Goal: Task Accomplishment & Management: Manage account settings

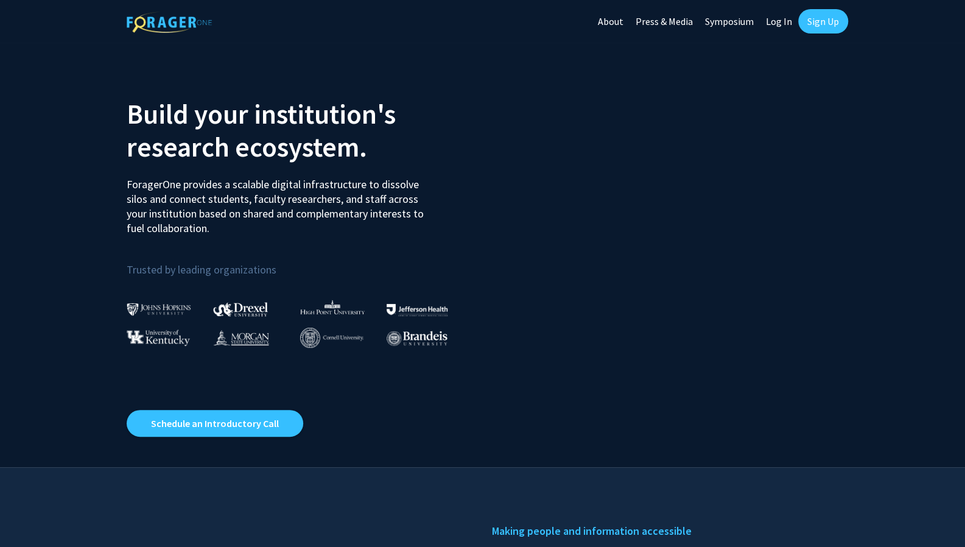
click at [779, 21] on link "Log In" at bounding box center [779, 21] width 38 height 43
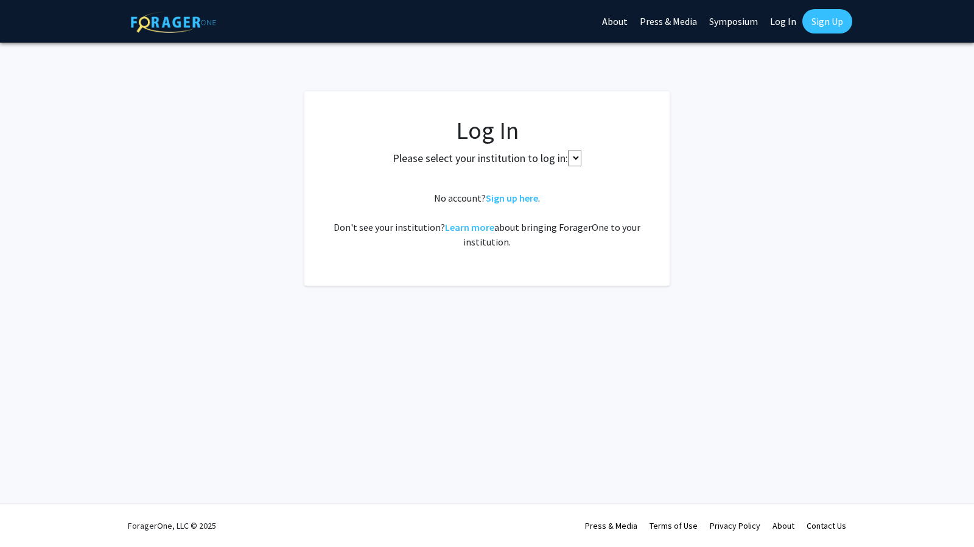
select select
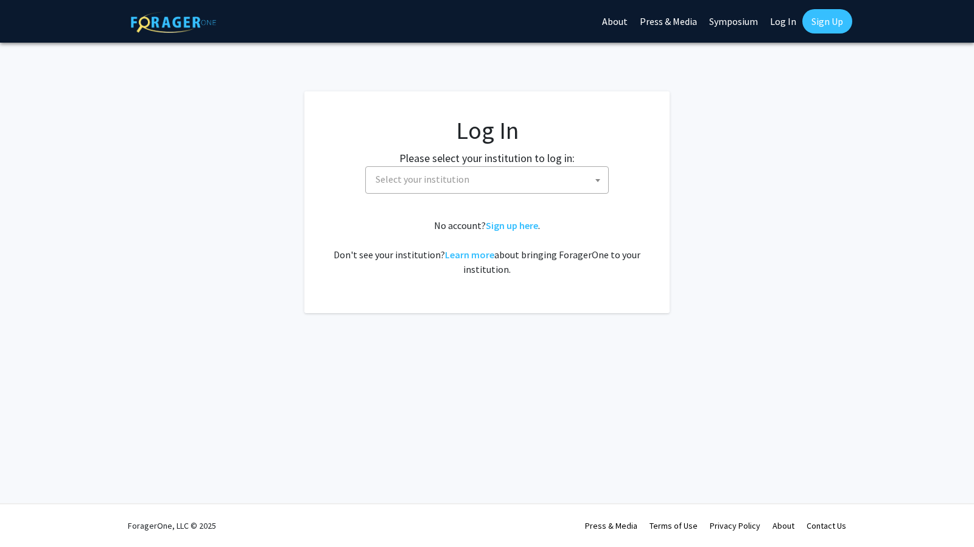
click at [503, 185] on span "Select your institution" at bounding box center [490, 179] width 238 height 25
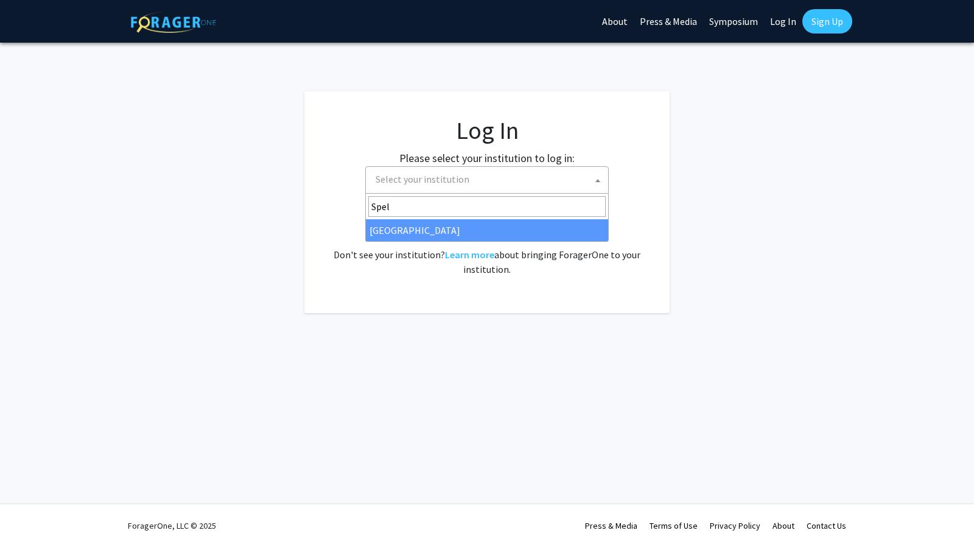
type input "Spel"
select select "4"
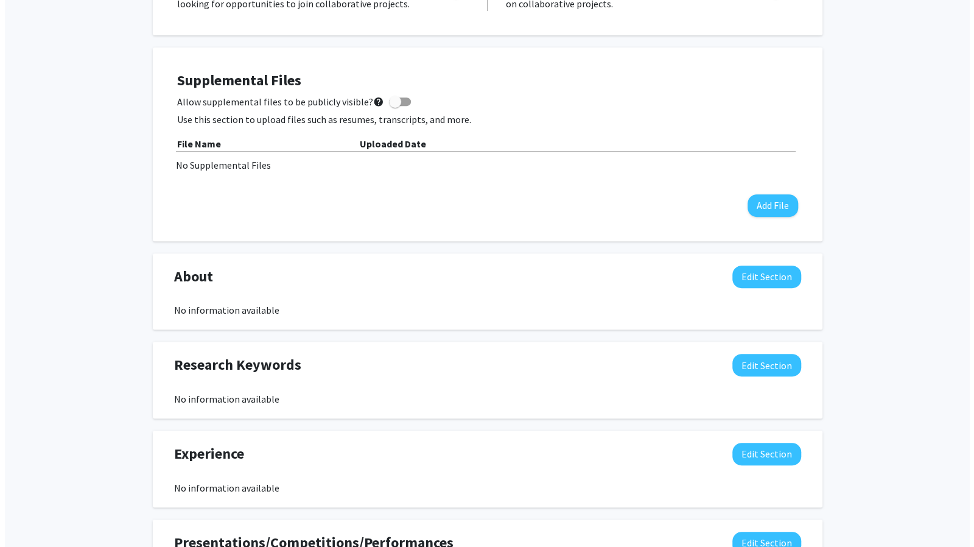
scroll to position [291, 0]
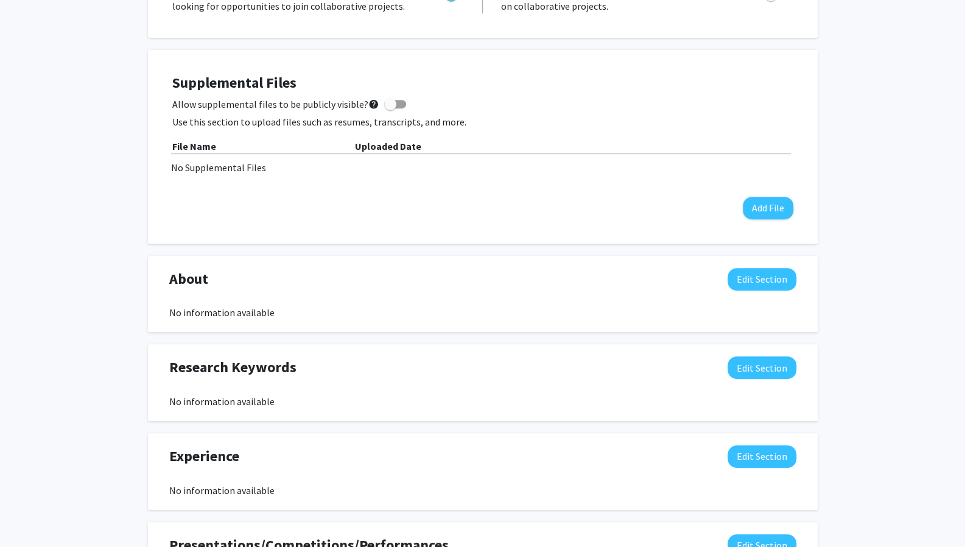
click at [382, 92] on div "Supplemental Files Allow supplemental files to be publicly visible? help Use th…" at bounding box center [482, 146] width 621 height 145
click at [386, 100] on span at bounding box center [390, 104] width 12 height 12
click at [390, 108] on input "Allow supplemental files to be publicly visible? help" at bounding box center [390, 108] width 1 height 1
checkbox input "true"
click at [210, 164] on div "No Supplemental Files" at bounding box center [483, 167] width 624 height 15
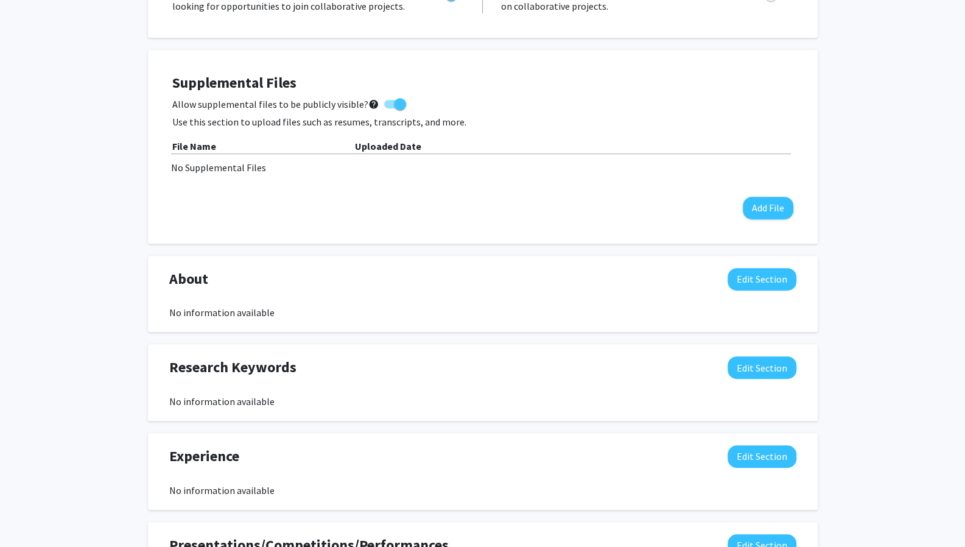
click at [217, 179] on div "Supplemental Files Allow supplemental files to be publicly visible? help Use th…" at bounding box center [482, 146] width 621 height 145
click at [210, 118] on p "Use this section to upload files such as resumes, transcripts, and more." at bounding box center [482, 122] width 621 height 15
click at [766, 209] on button "Add File" at bounding box center [768, 208] width 51 height 23
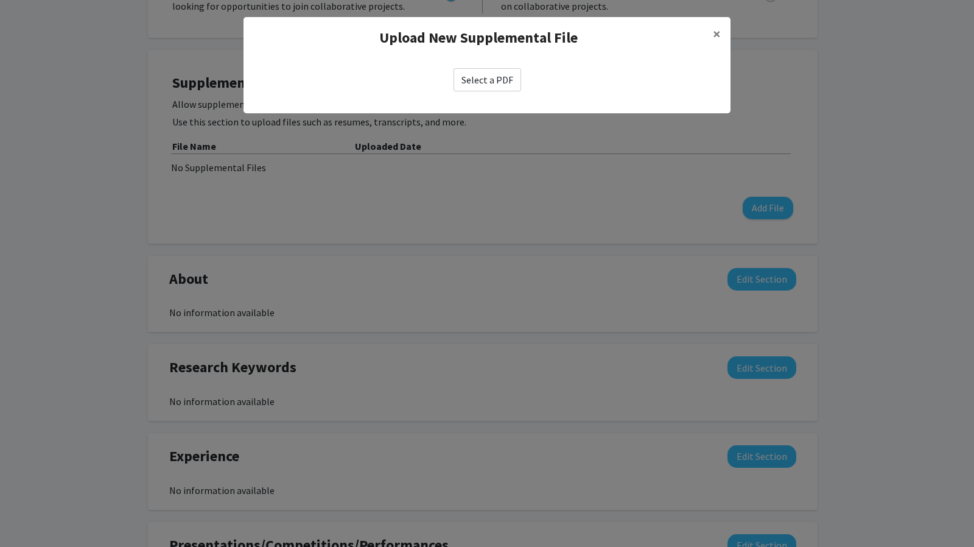
click at [479, 83] on label "Select a PDF" at bounding box center [488, 79] width 68 height 23
click at [0, 0] on input "Select a PDF" at bounding box center [0, 0] width 0 height 0
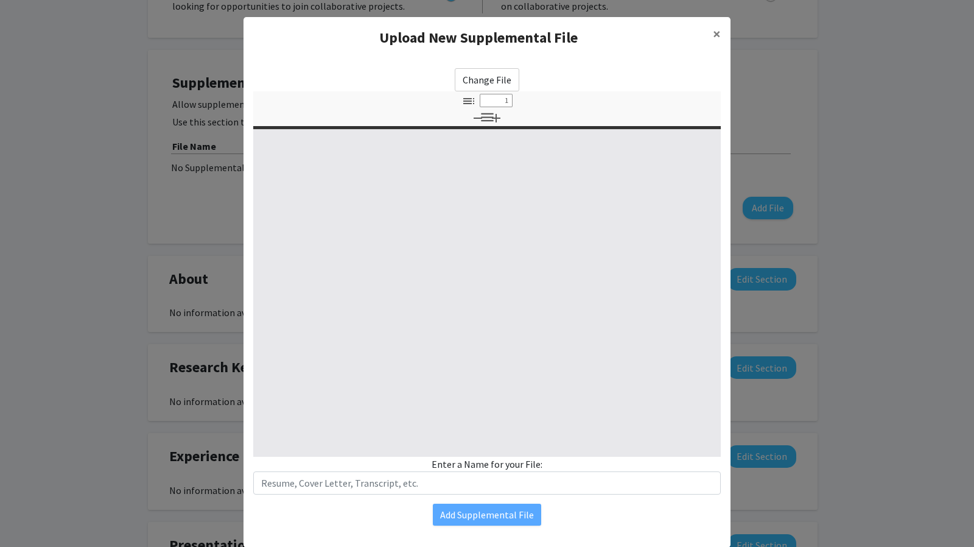
select select "custom"
type input "0"
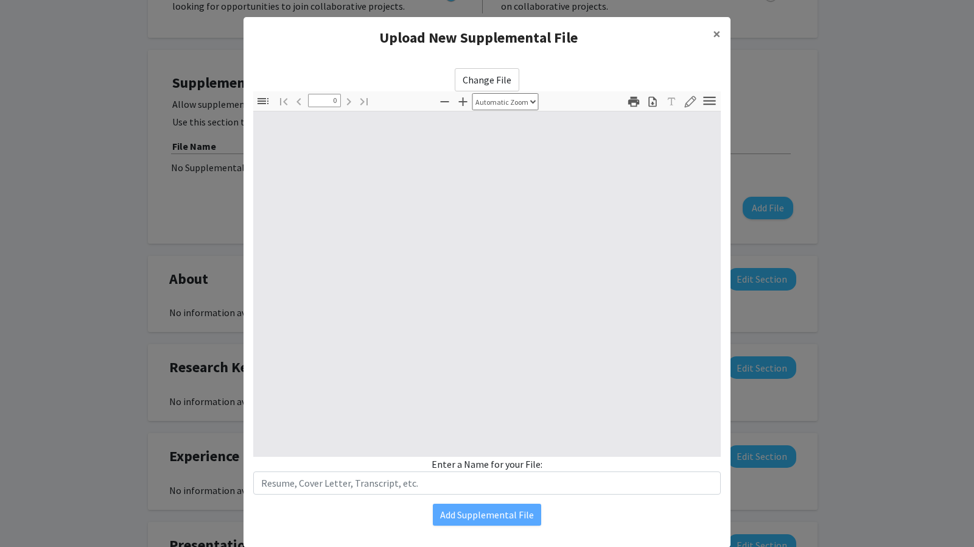
select select "custom"
type input "1"
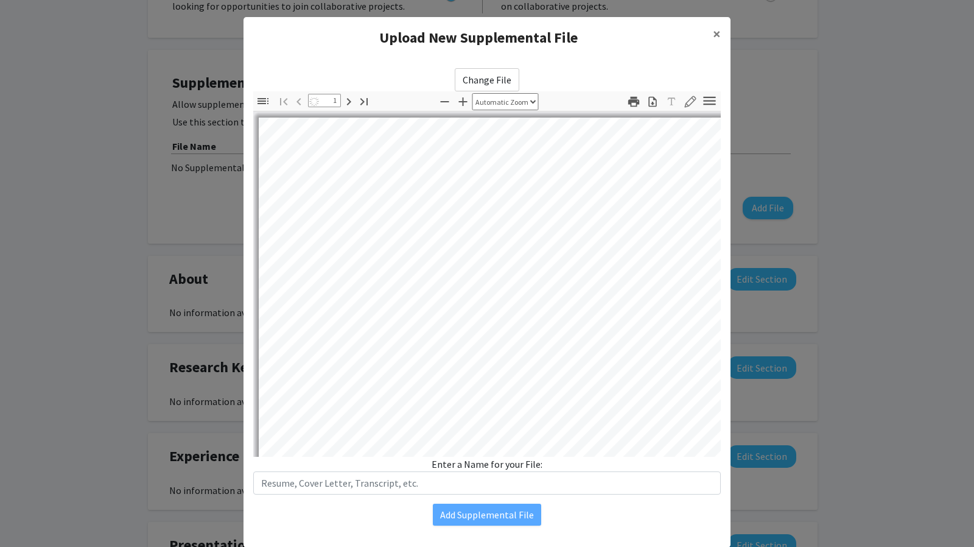
select select "auto"
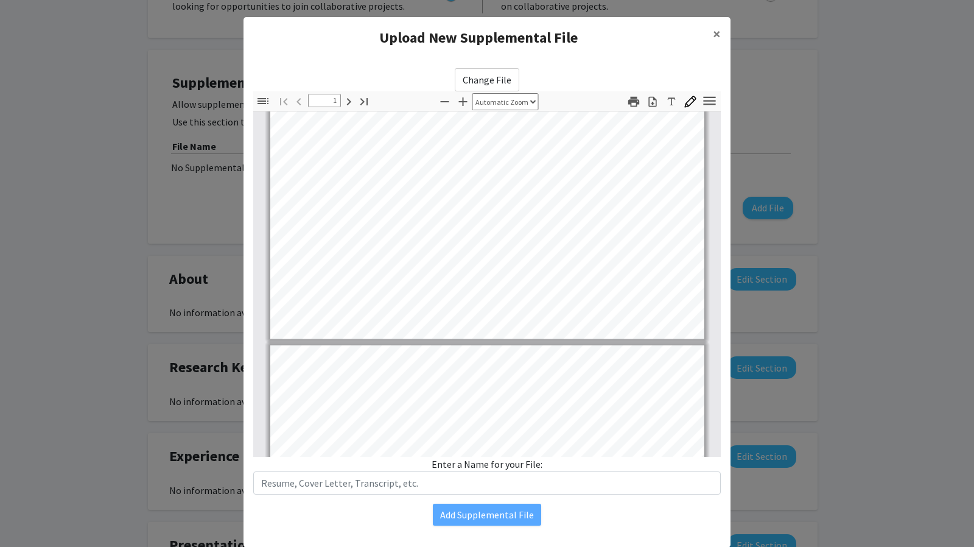
scroll to position [357, 0]
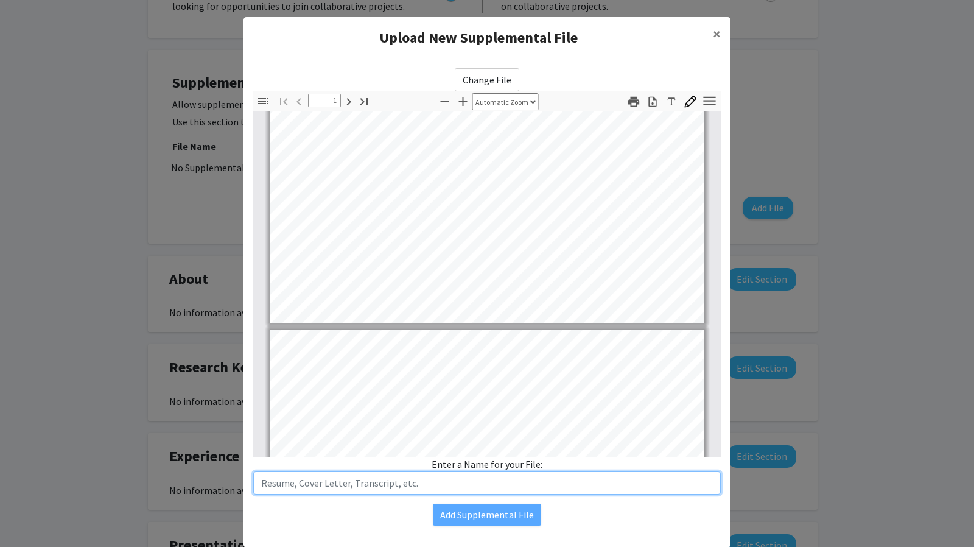
click at [459, 489] on input "text" at bounding box center [487, 482] width 468 height 23
type input "R"
type input "Transcript"
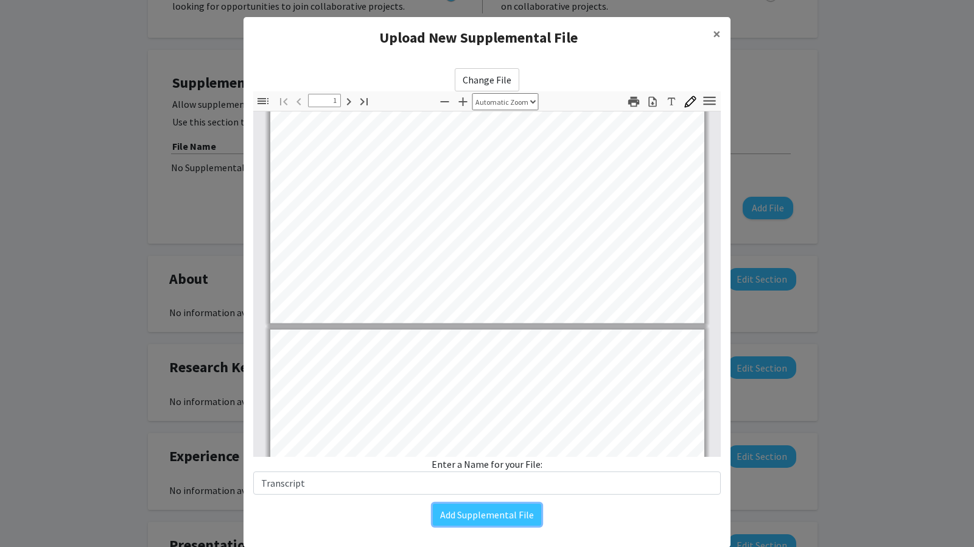
click at [469, 512] on button "Add Supplemental File" at bounding box center [487, 515] width 108 height 22
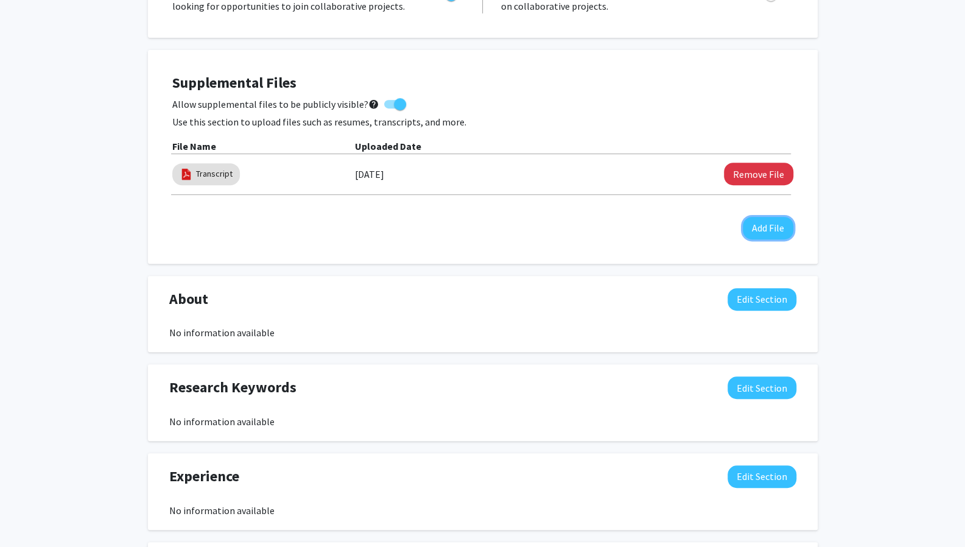
click at [772, 234] on button "Add File" at bounding box center [768, 228] width 51 height 23
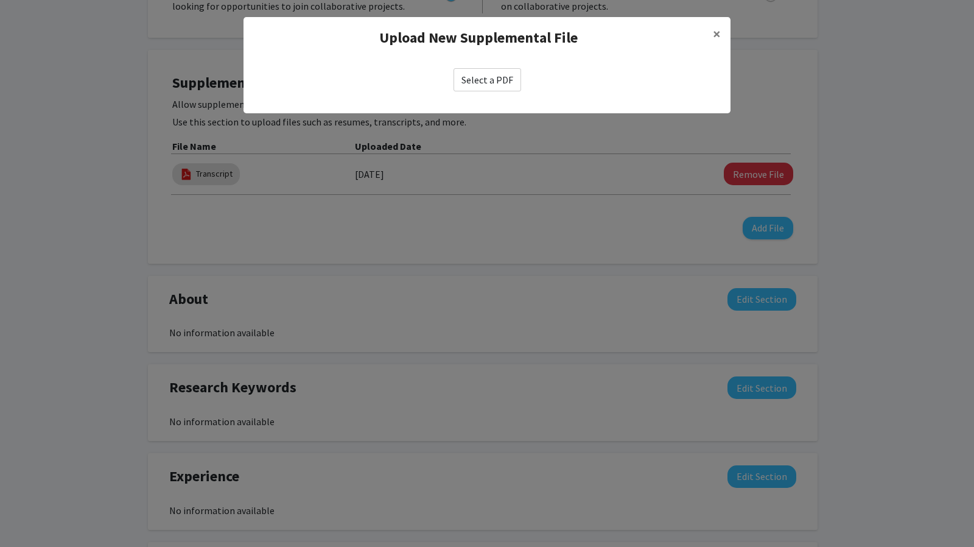
click at [462, 83] on label "Select a PDF" at bounding box center [488, 79] width 68 height 23
click at [0, 0] on input "Select a PDF" at bounding box center [0, 0] width 0 height 0
select select "custom"
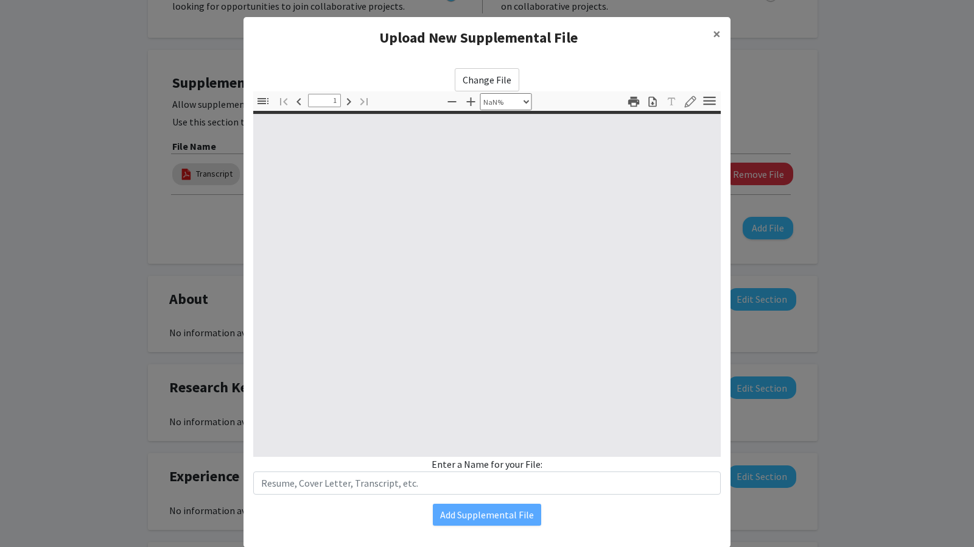
type input "0"
select select "custom"
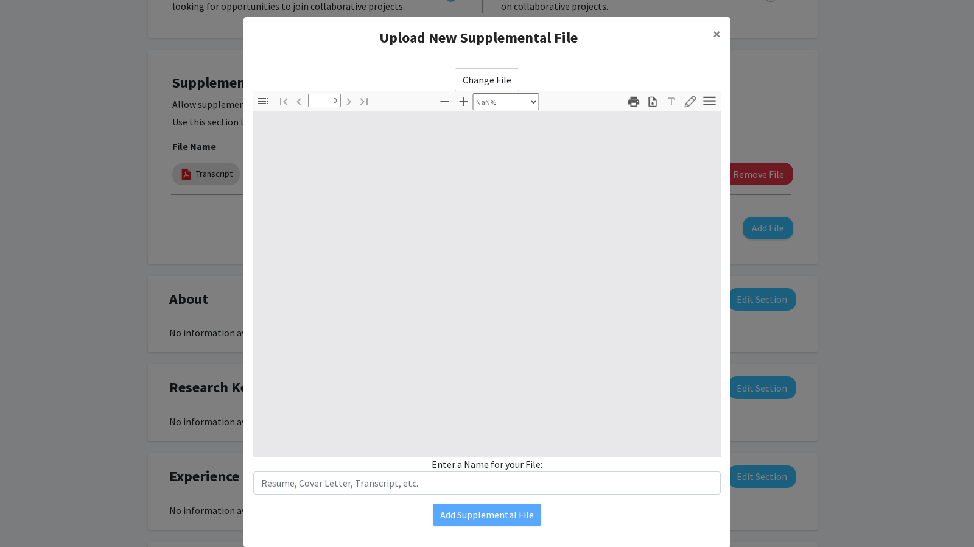
type input "1"
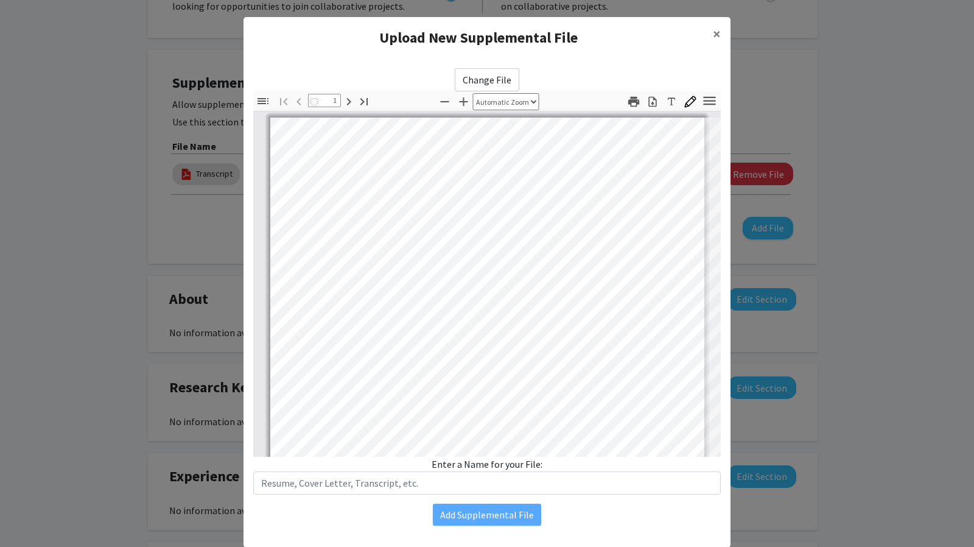
select select "auto"
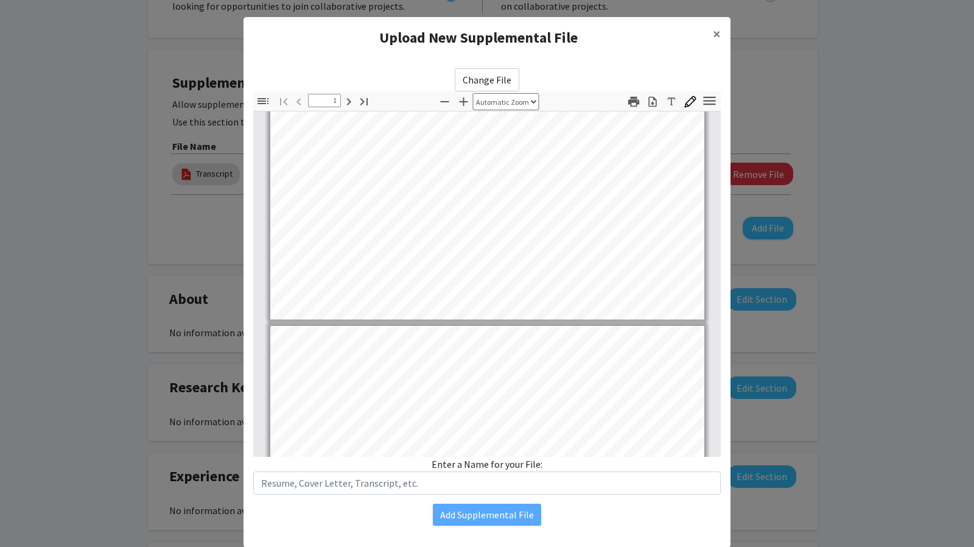
type input "2"
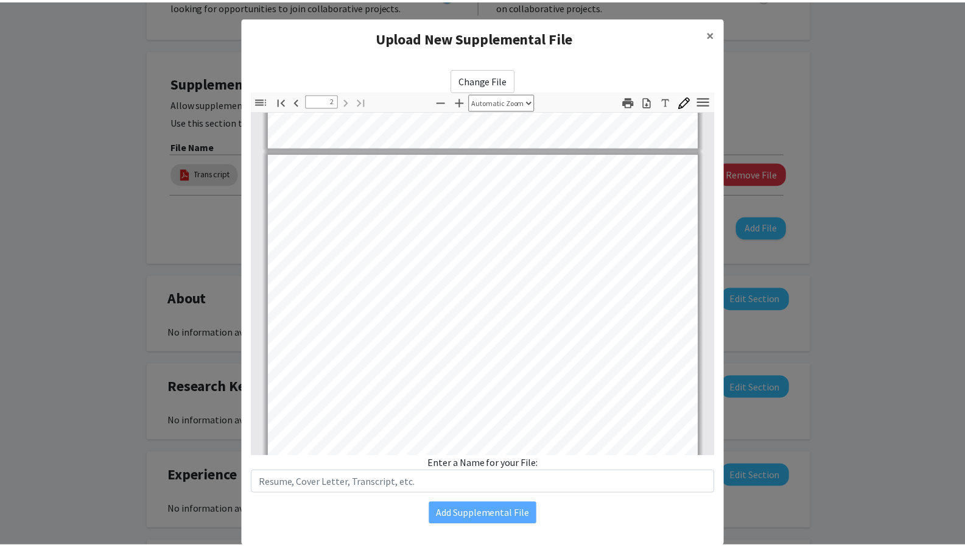
scroll to position [530, 0]
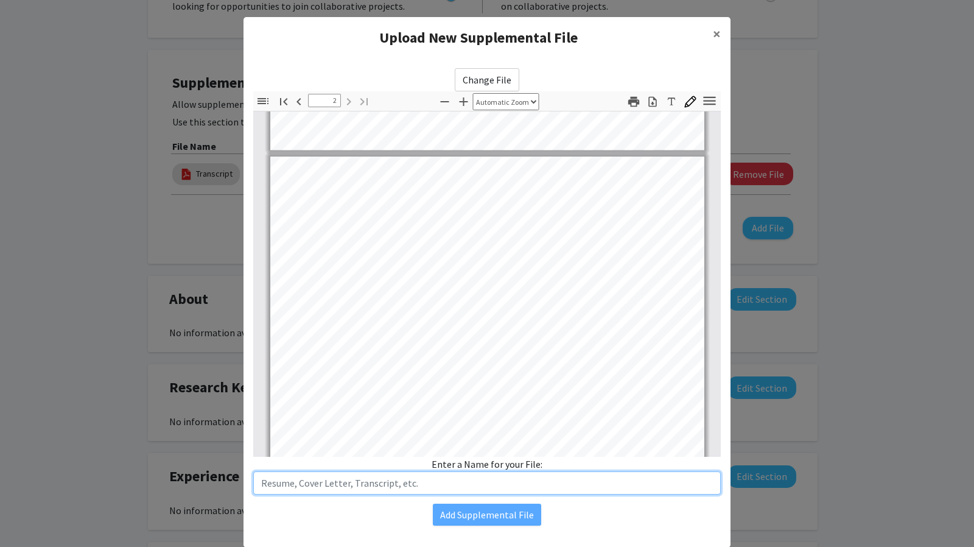
click at [452, 487] on input "text" at bounding box center [487, 482] width 468 height 23
type input "Resume"
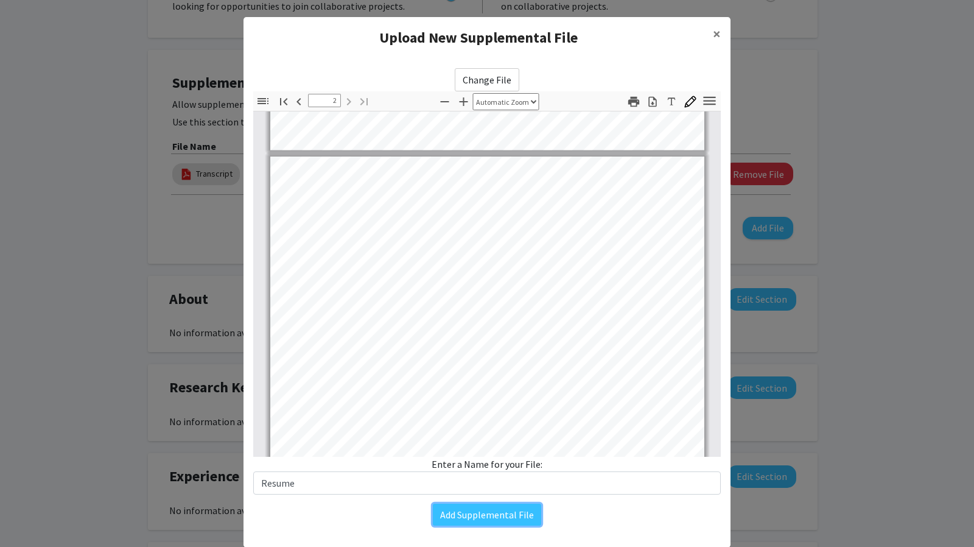
click at [459, 518] on button "Add Supplemental File" at bounding box center [487, 515] width 108 height 22
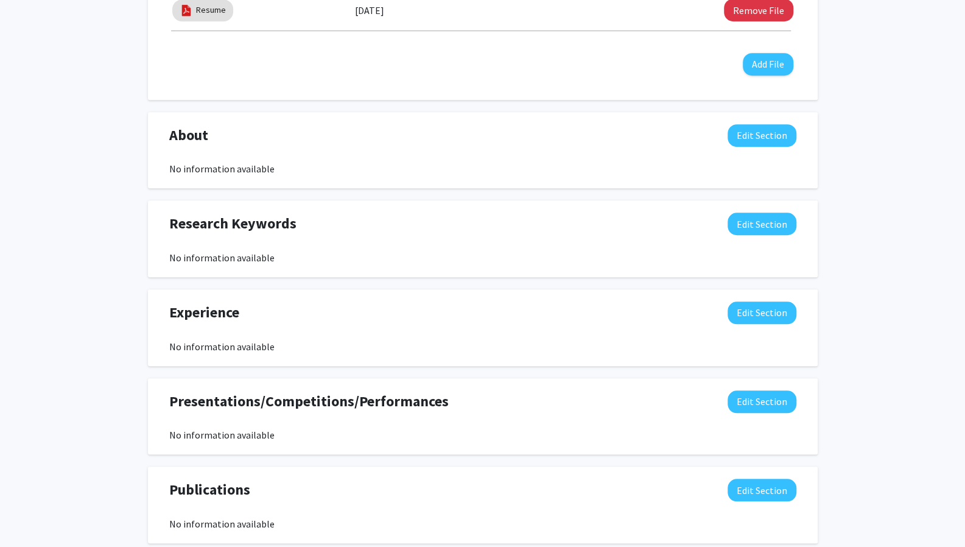
scroll to position [497, 0]
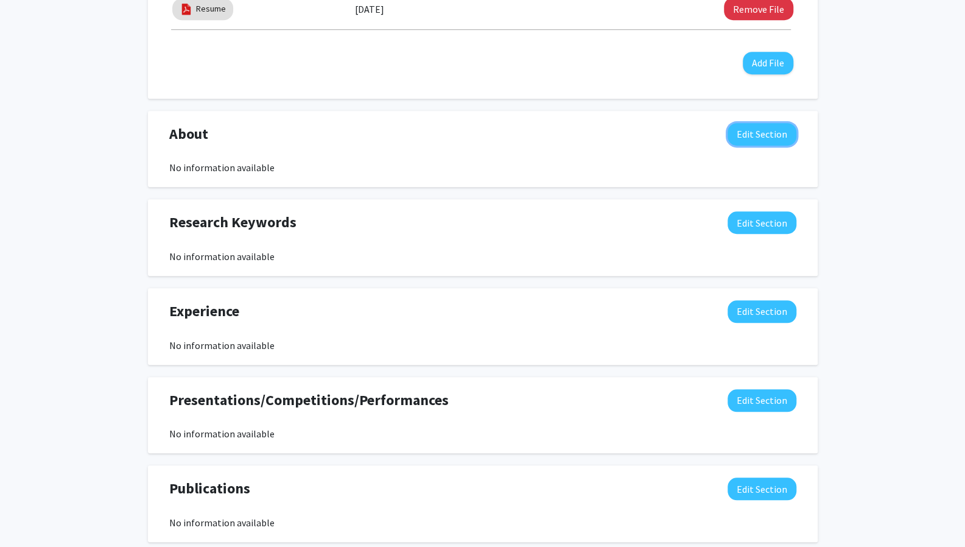
click at [762, 129] on button "Edit Section" at bounding box center [762, 134] width 69 height 23
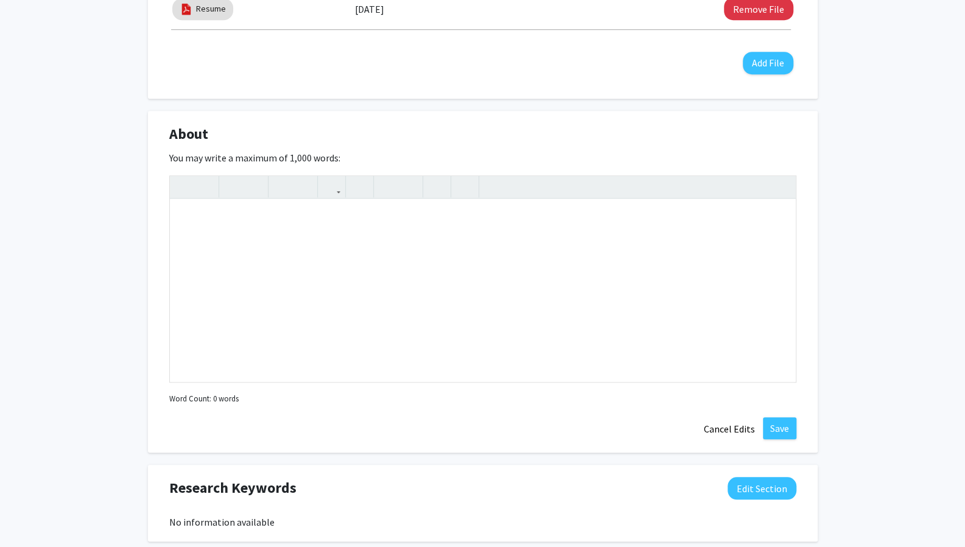
click at [727, 129] on div "About Edit Section" at bounding box center [483, 137] width 646 height 28
click at [725, 417] on button "Cancel Edits" at bounding box center [729, 428] width 67 height 23
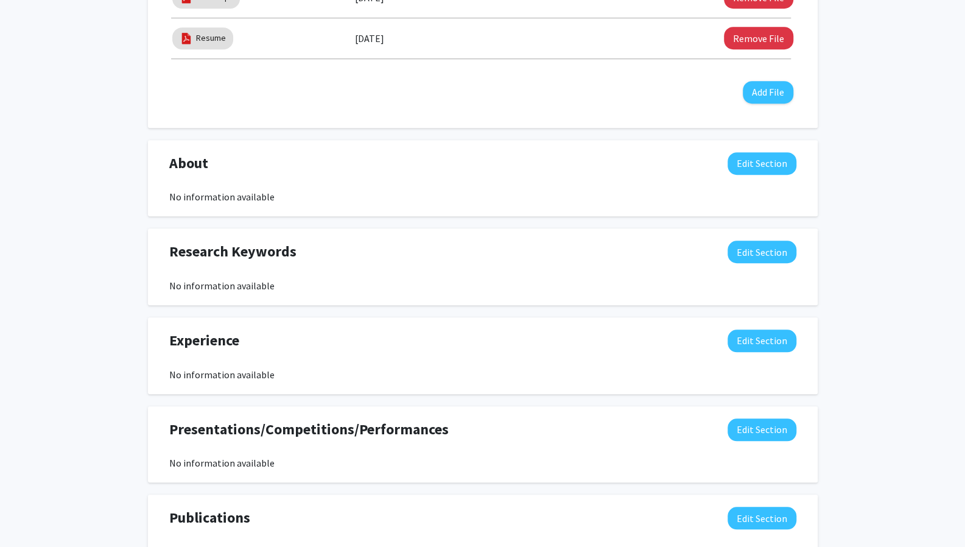
scroll to position [467, 0]
click at [767, 160] on button "Edit Section" at bounding box center [762, 164] width 69 height 23
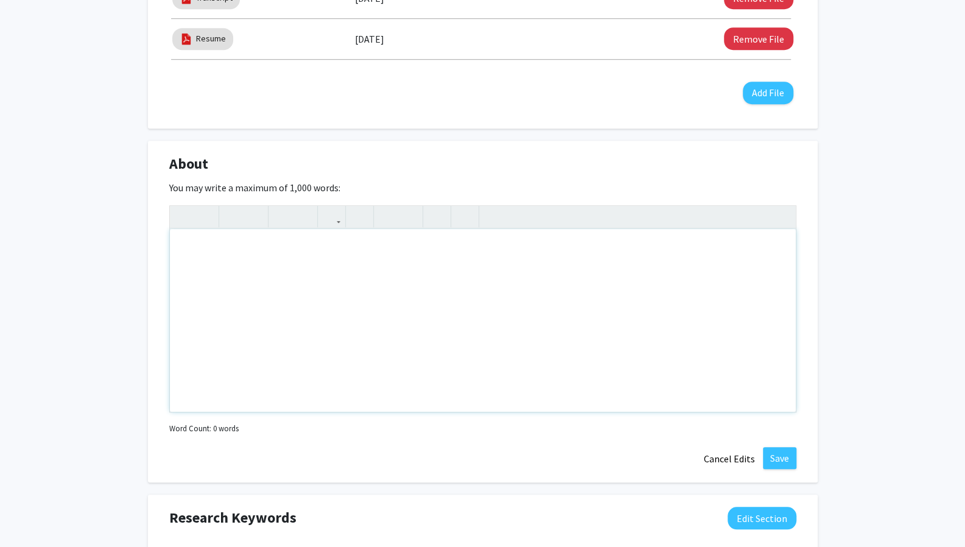
click at [460, 315] on div "Note to users with screen readers: Please deactivate our accessibility plugin f…" at bounding box center [483, 320] width 626 height 183
paste div "Note to users with screen readers: Please deactivate our accessibility plugin f…"
type textarea "<p>As a sophomore biology major with a strong interest in medicine, public heal…"
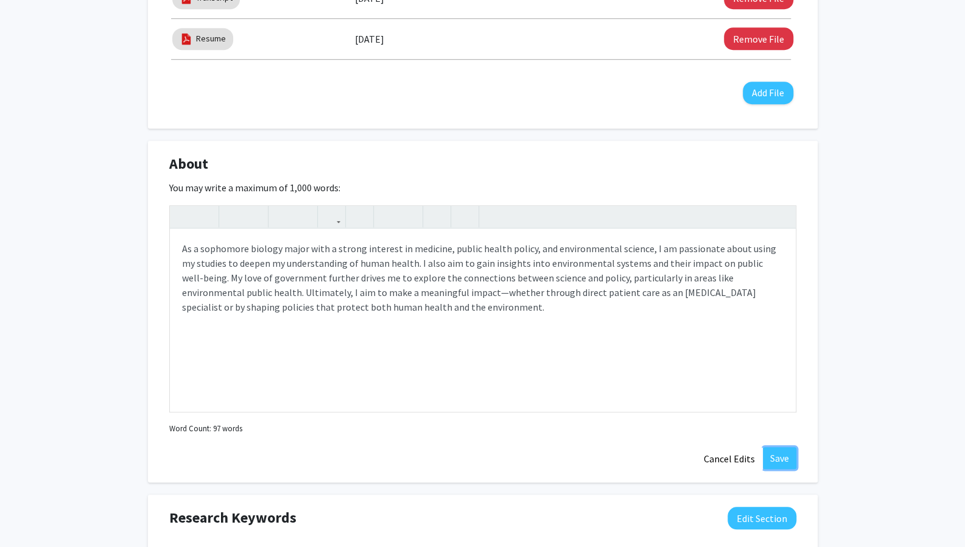
click at [783, 457] on button "Save" at bounding box center [779, 458] width 33 height 22
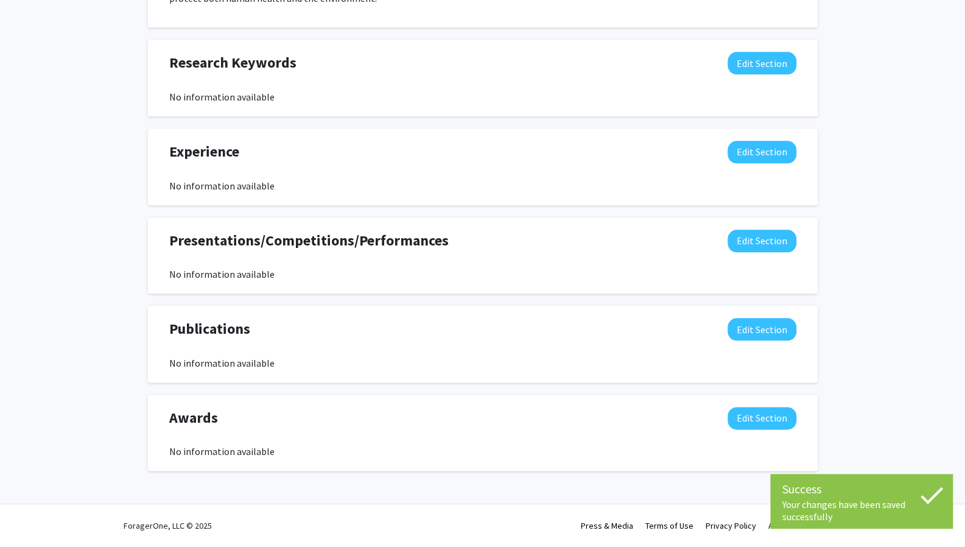
scroll to position [702, 0]
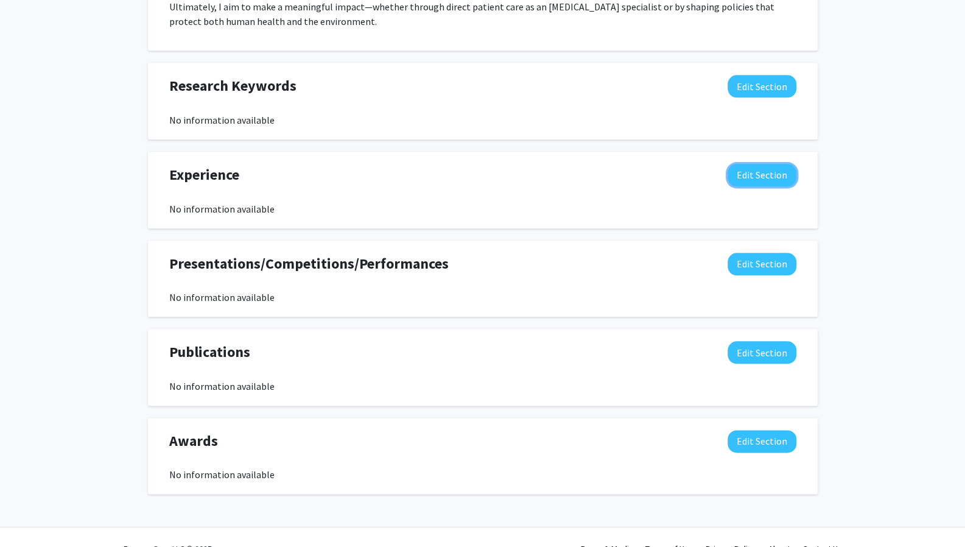
click at [759, 172] on button "Edit Section" at bounding box center [762, 175] width 69 height 23
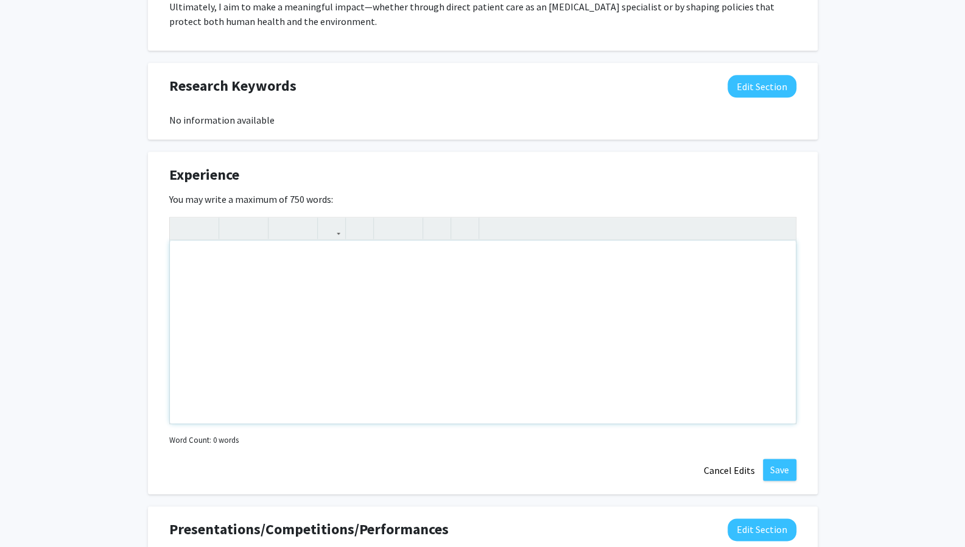
click at [780, 225] on div "Insert link Remove link" at bounding box center [482, 320] width 627 height 207
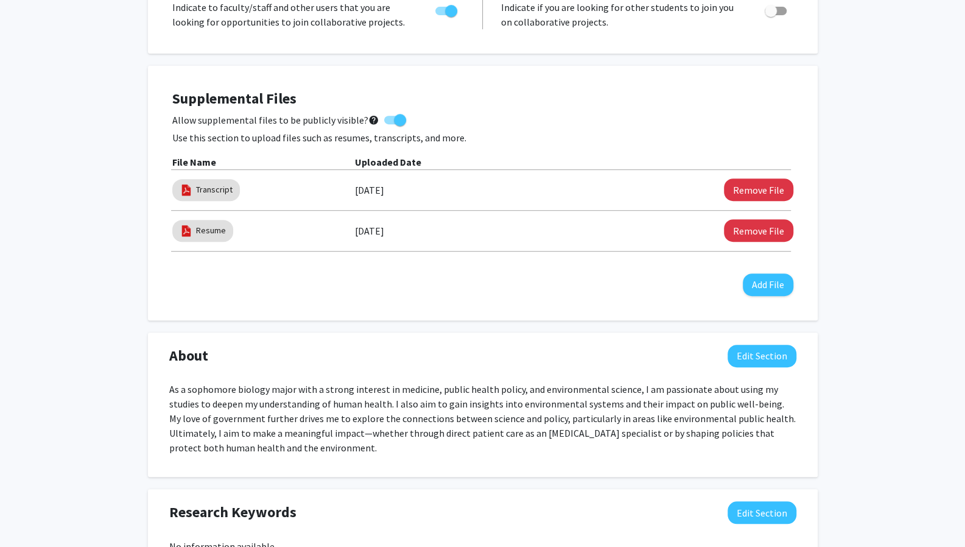
scroll to position [0, 0]
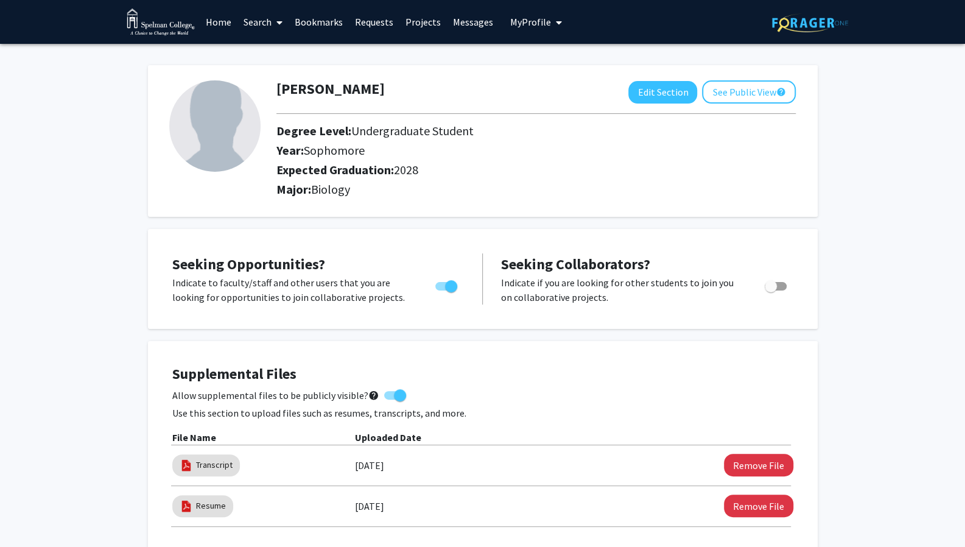
click at [734, 79] on div "[PERSON_NAME] Edit Section See Public View help Degree Level: Undergraduate Stu…" at bounding box center [483, 141] width 670 height 152
click at [736, 87] on button "See Public View help" at bounding box center [749, 91] width 94 height 23
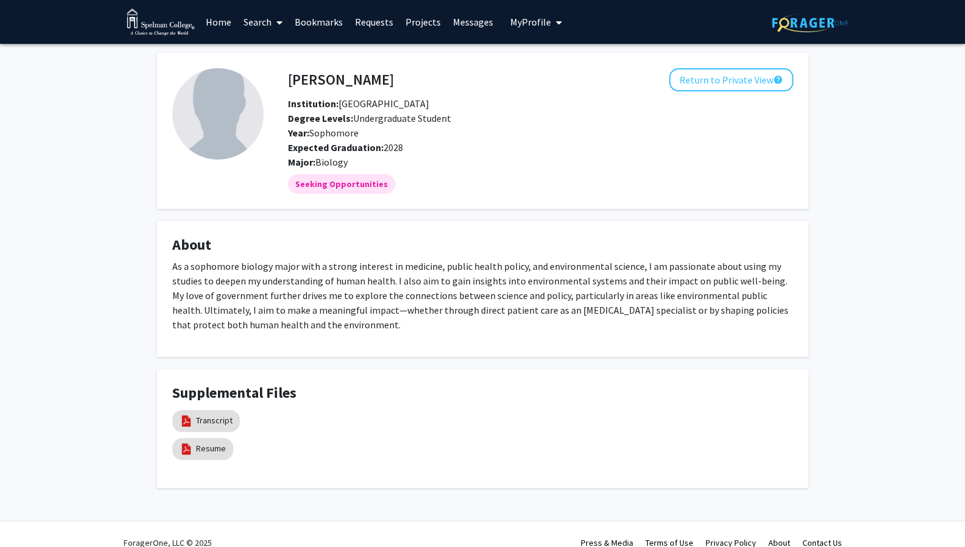
click at [212, 99] on img at bounding box center [217, 113] width 91 height 91
click at [713, 83] on button "Return to Private View help" at bounding box center [731, 79] width 124 height 23
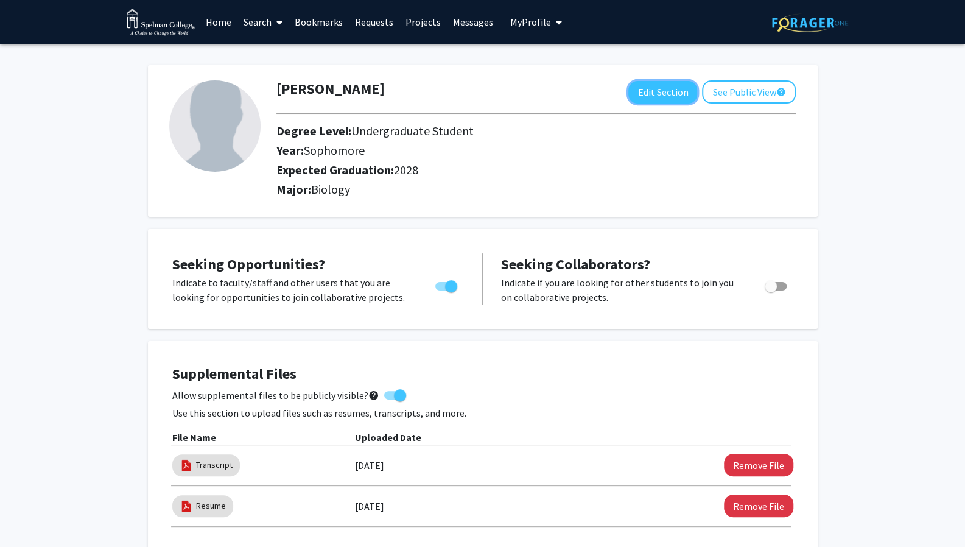
click at [671, 90] on button "Edit Section" at bounding box center [663, 92] width 69 height 23
select select "sophomore"
select select "2028"
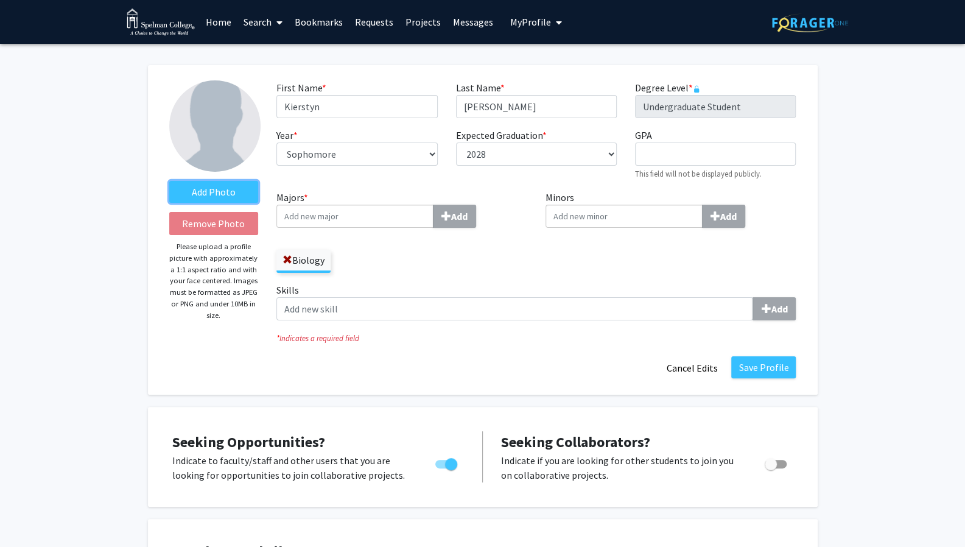
click at [225, 194] on label "Add Photo" at bounding box center [214, 192] width 90 height 22
click at [0, 0] on input "Add Photo" at bounding box center [0, 0] width 0 height 0
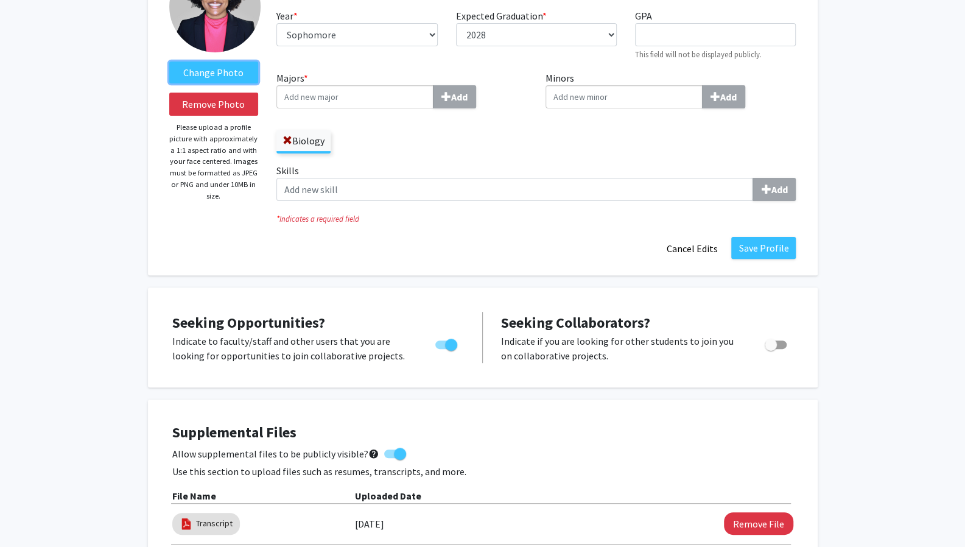
scroll to position [142, 0]
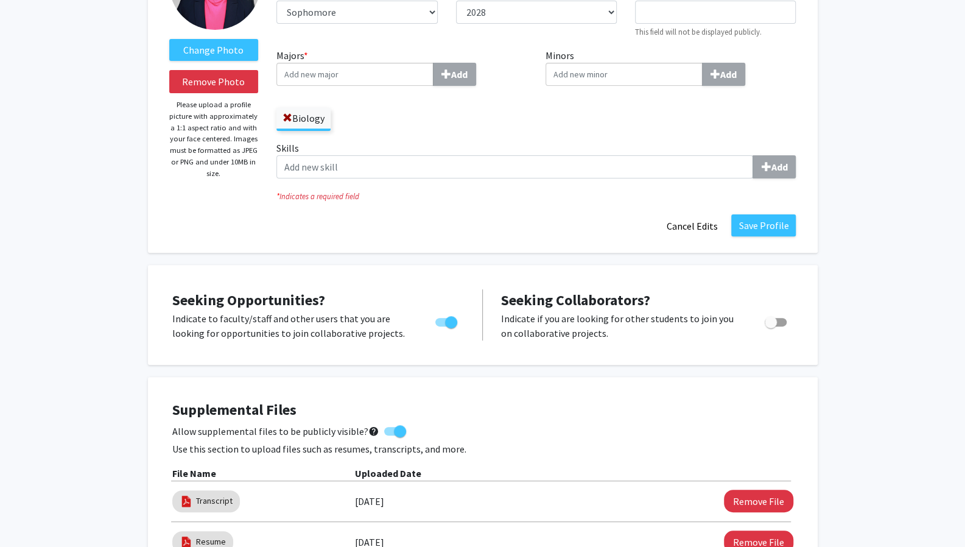
click at [383, 83] on input "Majors * Add" at bounding box center [355, 74] width 157 height 23
click at [360, 120] on div "Bi ology" at bounding box center [355, 120] width 142 height 15
click at [360, 86] on input "Bi" at bounding box center [355, 74] width 157 height 23
type input "Biology"
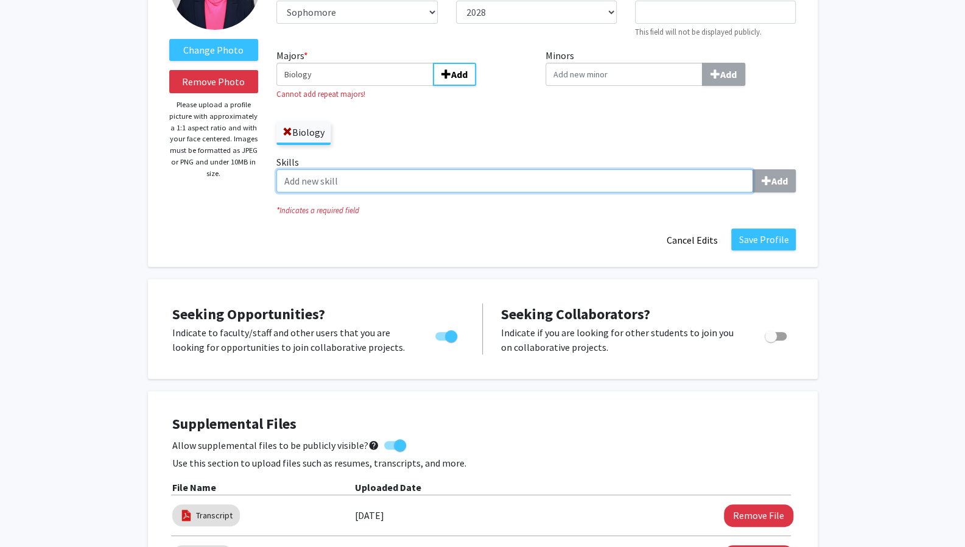
click at [607, 185] on input "Skills Add" at bounding box center [515, 180] width 477 height 23
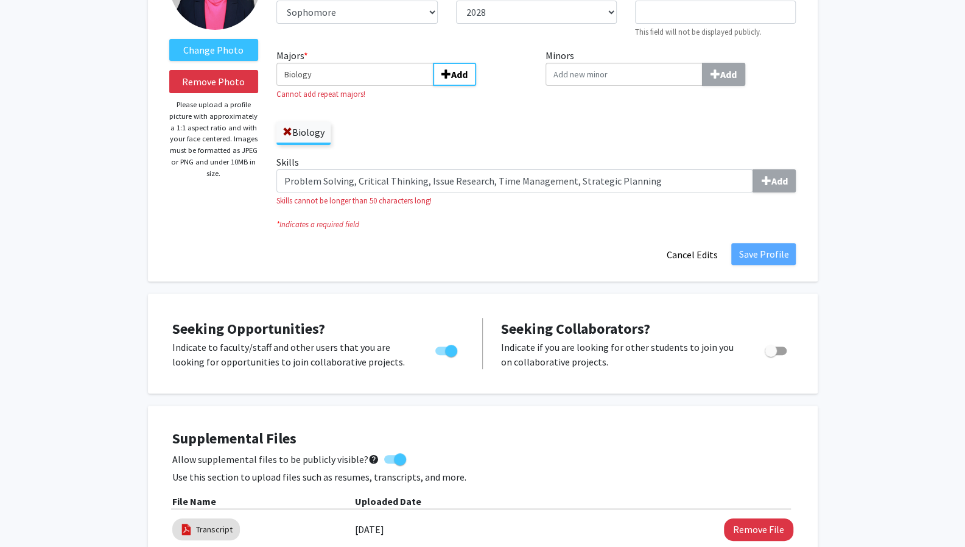
click at [750, 256] on div "Change Photo Remove Photo Please upload a profile picture with approximately a …" at bounding box center [483, 102] width 670 height 358
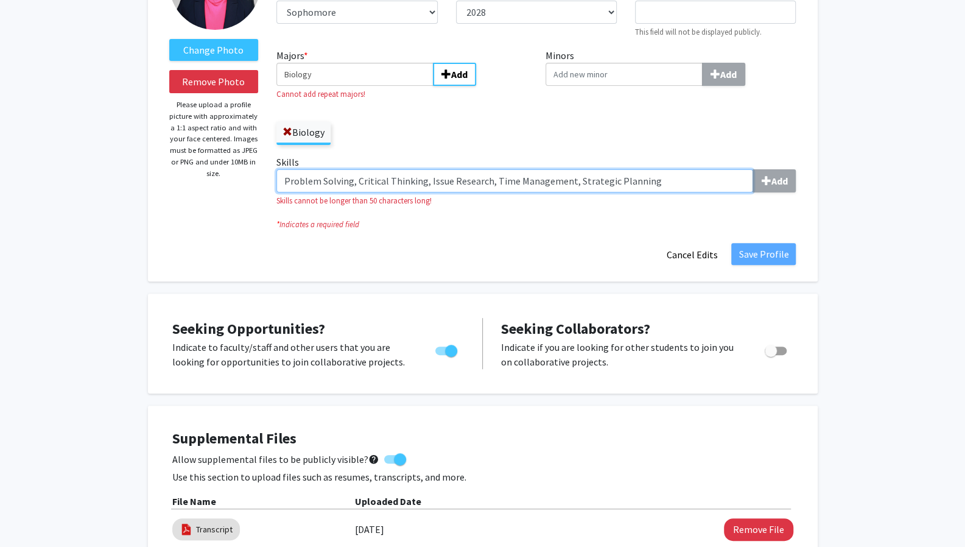
drag, startPoint x: 655, startPoint y: 183, endPoint x: 357, endPoint y: 197, distance: 298.7
click at [357, 197] on div "Skills Problem Solving, Critical Thinking, Issue Research, Time Management, Str…" at bounding box center [537, 181] width 520 height 52
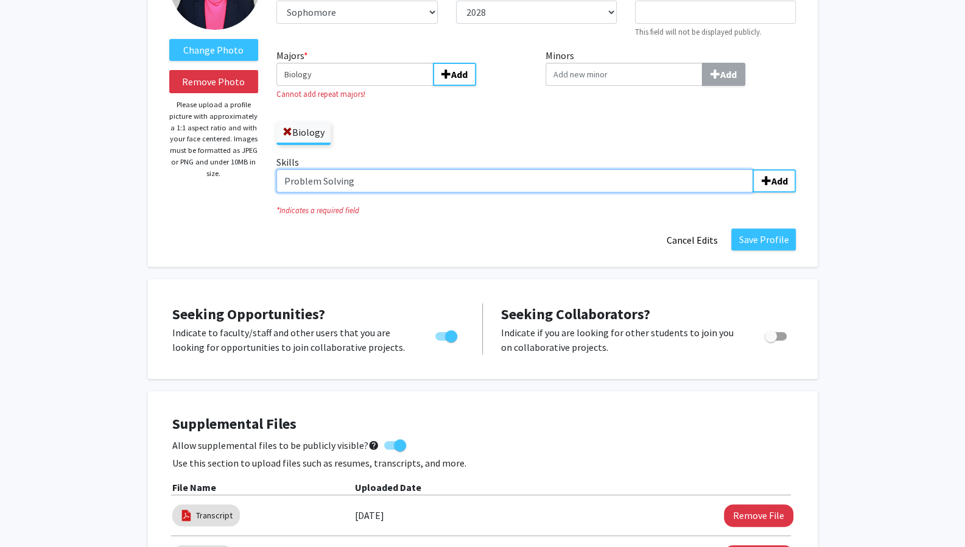
type input "Problem Solving"
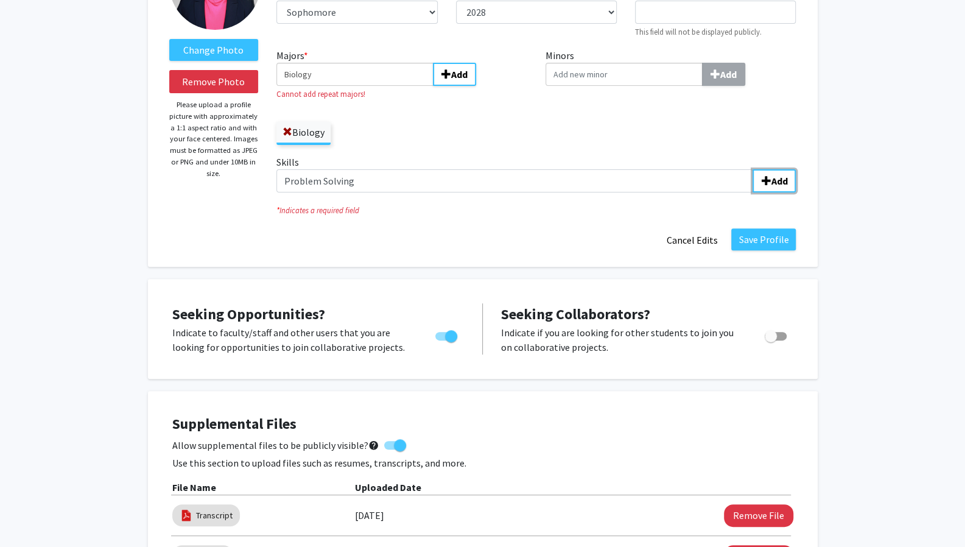
click at [766, 186] on button "Add" at bounding box center [774, 180] width 43 height 23
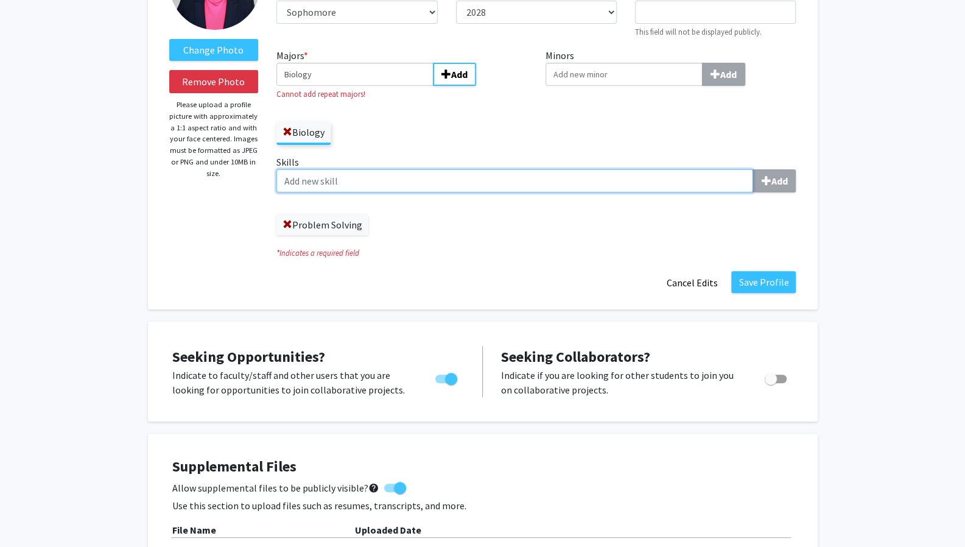
click at [540, 182] on input "Skills Add" at bounding box center [515, 180] width 477 height 23
type input "Critical Thinking"
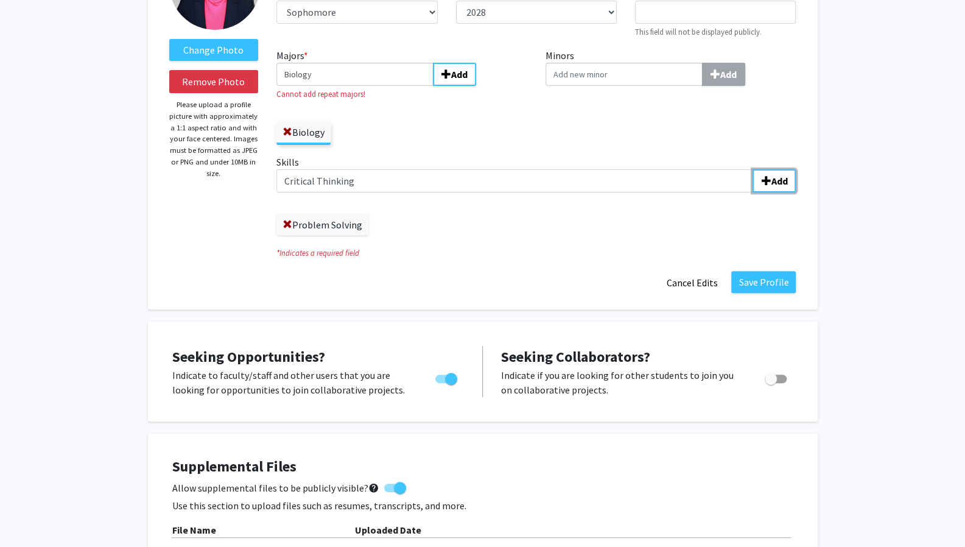
click at [772, 181] on b "Add" at bounding box center [779, 181] width 16 height 12
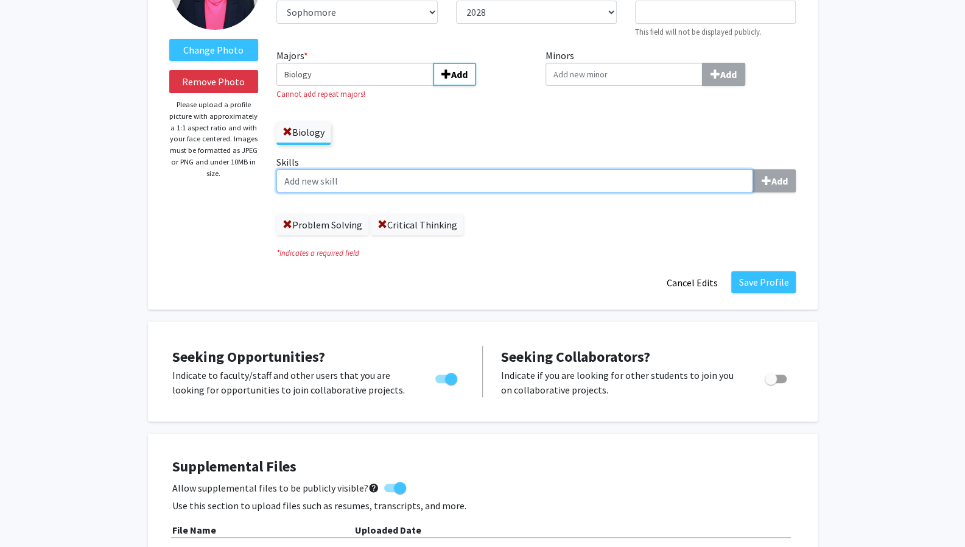
click at [475, 181] on input "Skills Add" at bounding box center [515, 180] width 477 height 23
type input "Issue Research"
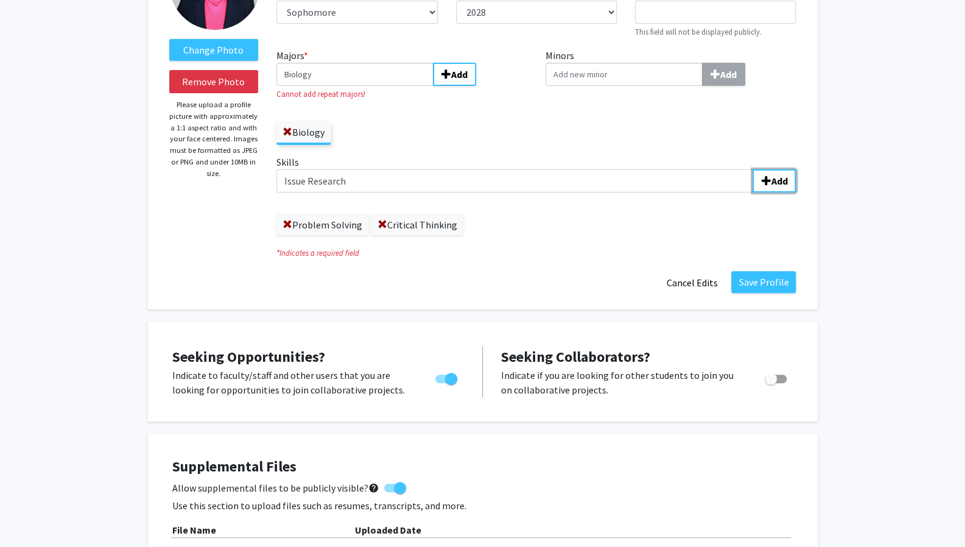
click at [770, 177] on span "submit" at bounding box center [766, 181] width 10 height 10
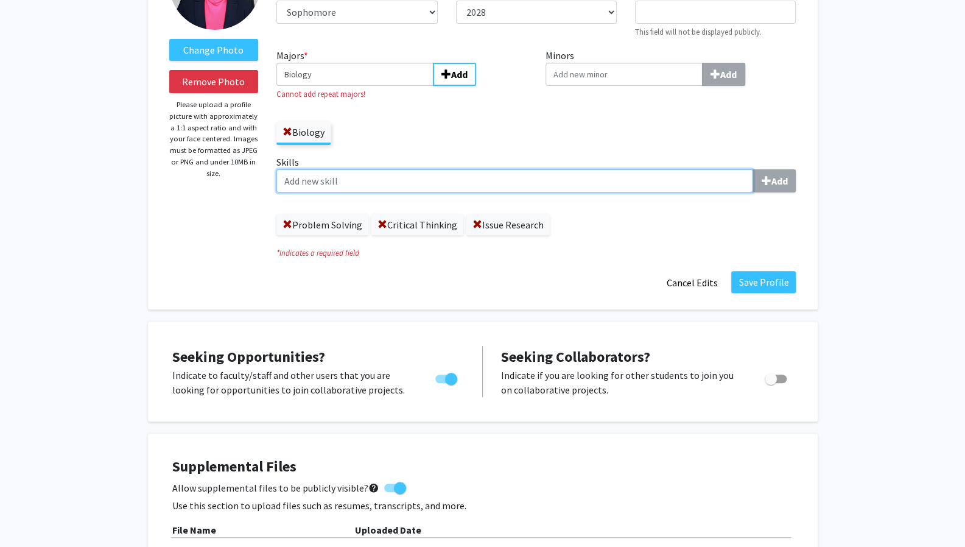
click at [454, 182] on input "Skills Add" at bounding box center [515, 180] width 477 height 23
type input "Time Management"
click at [433, 63] on button "Add" at bounding box center [454, 74] width 43 height 23
type input "Strategic Planning"
click at [433, 63] on button "Add" at bounding box center [454, 74] width 43 height 23
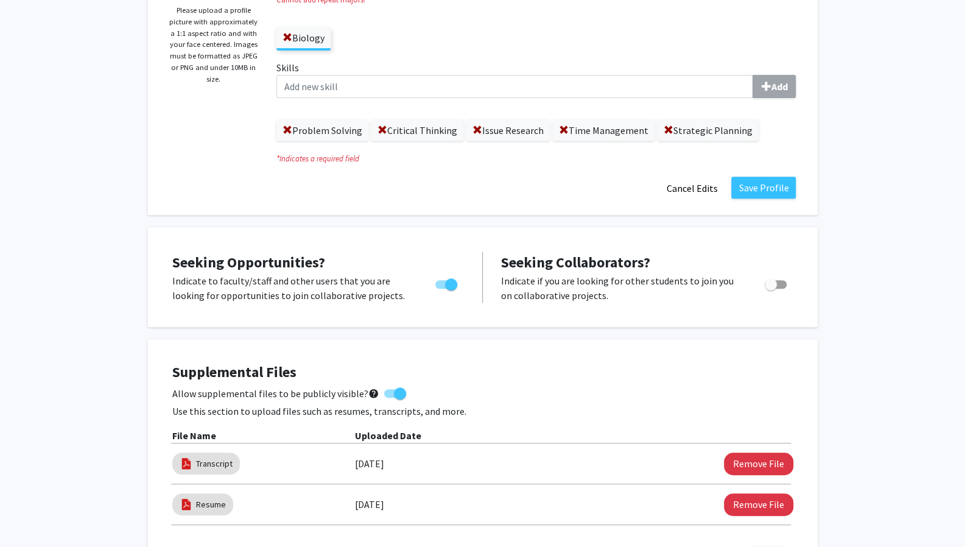
scroll to position [257, 0]
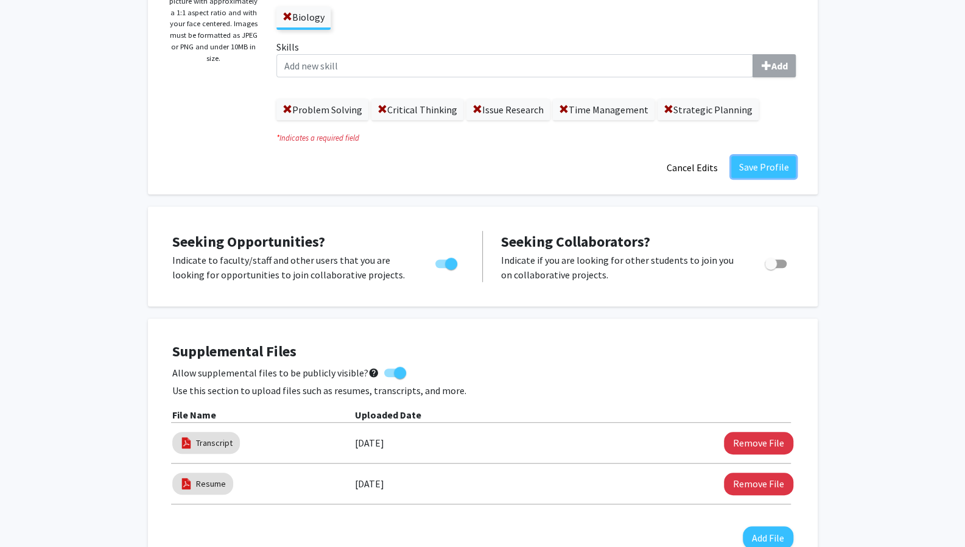
click at [745, 169] on button "Save Profile" at bounding box center [763, 167] width 65 height 22
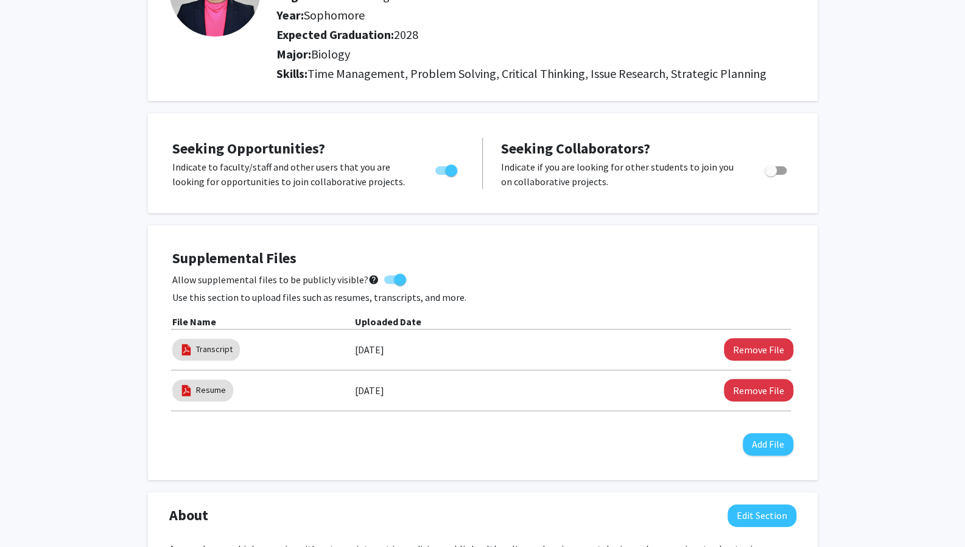
scroll to position [0, 0]
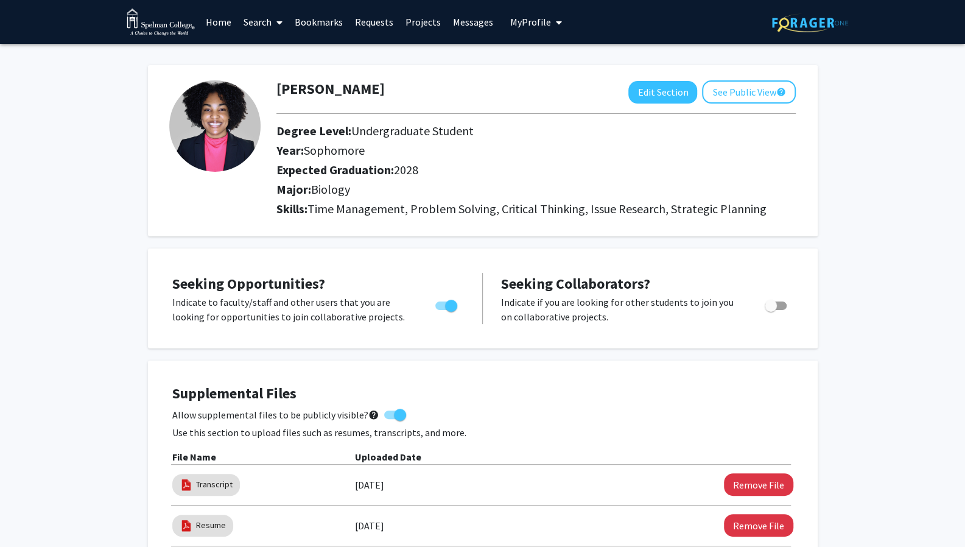
click at [222, 23] on link "Home" at bounding box center [219, 22] width 38 height 43
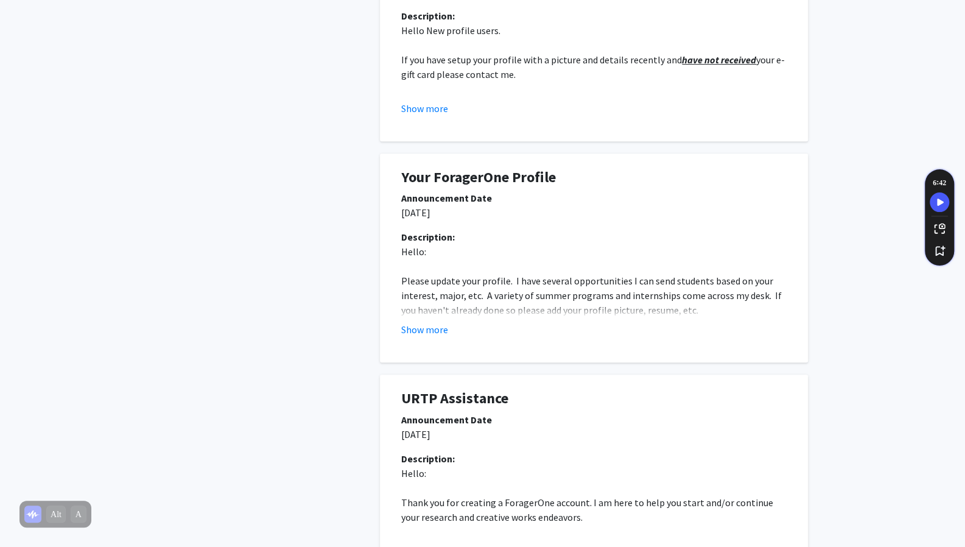
scroll to position [368, 0]
click at [419, 331] on button "Show more" at bounding box center [424, 329] width 47 height 15
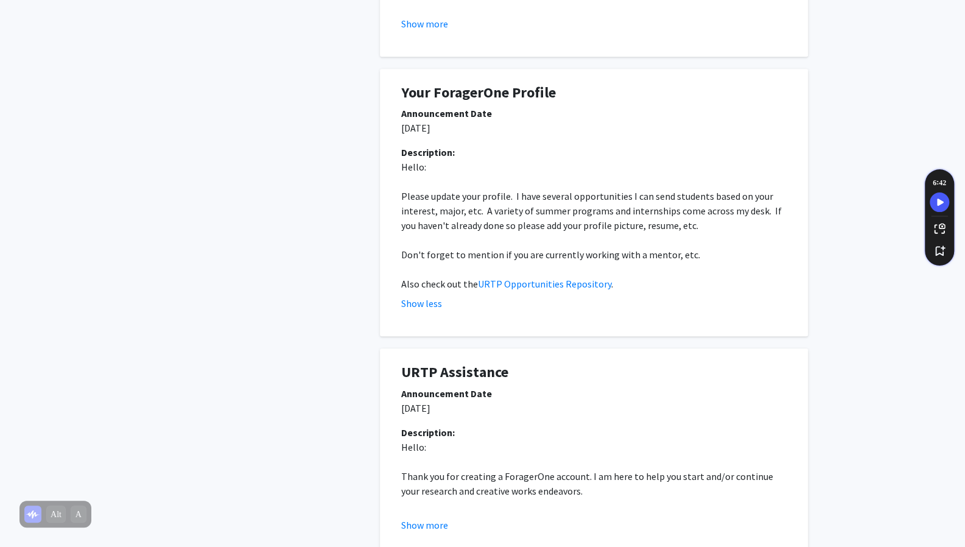
scroll to position [453, 0]
click at [508, 287] on link "URTP Opportunities Repository" at bounding box center [544, 283] width 133 height 12
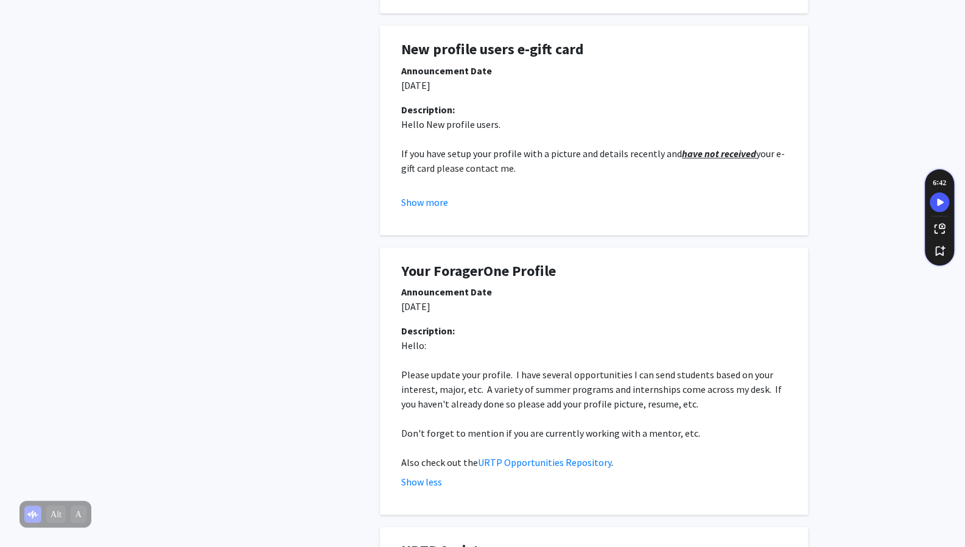
scroll to position [0, 0]
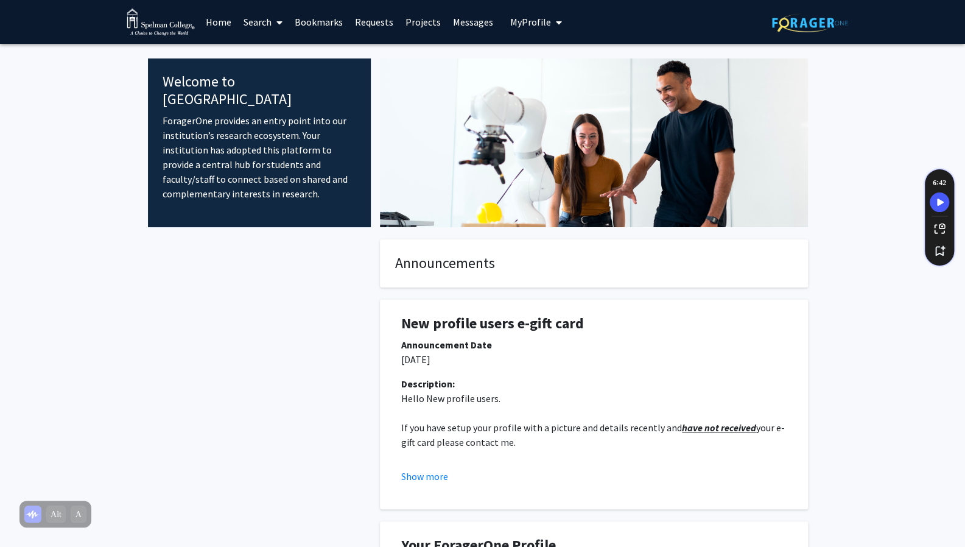
click at [269, 21] on link "Search" at bounding box center [263, 22] width 51 height 43
click at [275, 53] on span "Faculty/Staff" at bounding box center [283, 56] width 90 height 24
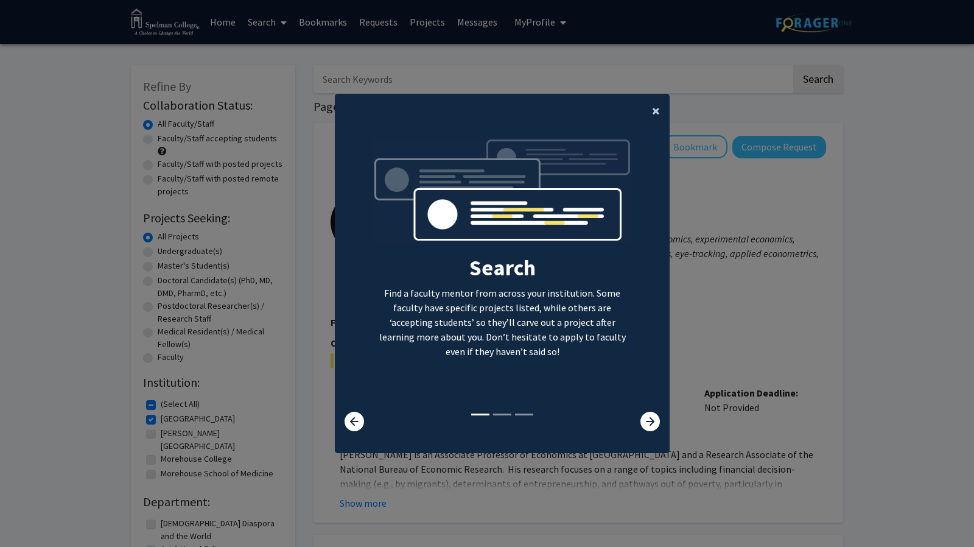
click at [651, 94] on button "×" at bounding box center [656, 111] width 27 height 34
click at [652, 102] on span "×" at bounding box center [656, 110] width 8 height 19
click at [652, 113] on span "×" at bounding box center [656, 110] width 8 height 19
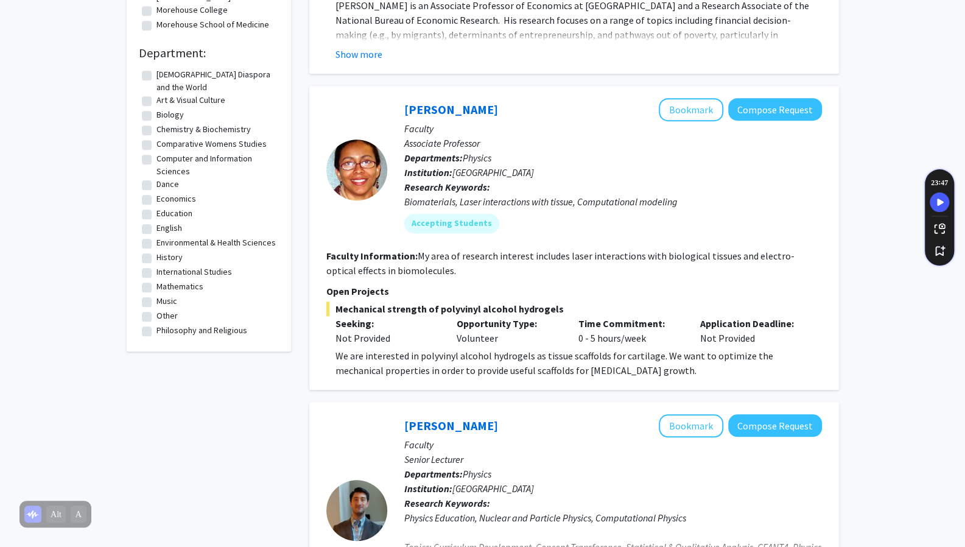
scroll to position [448, 0]
click at [157, 109] on label "Biology" at bounding box center [170, 115] width 27 height 13
click at [157, 109] on input "Biology" at bounding box center [161, 113] width 8 height 8
checkbox input "true"
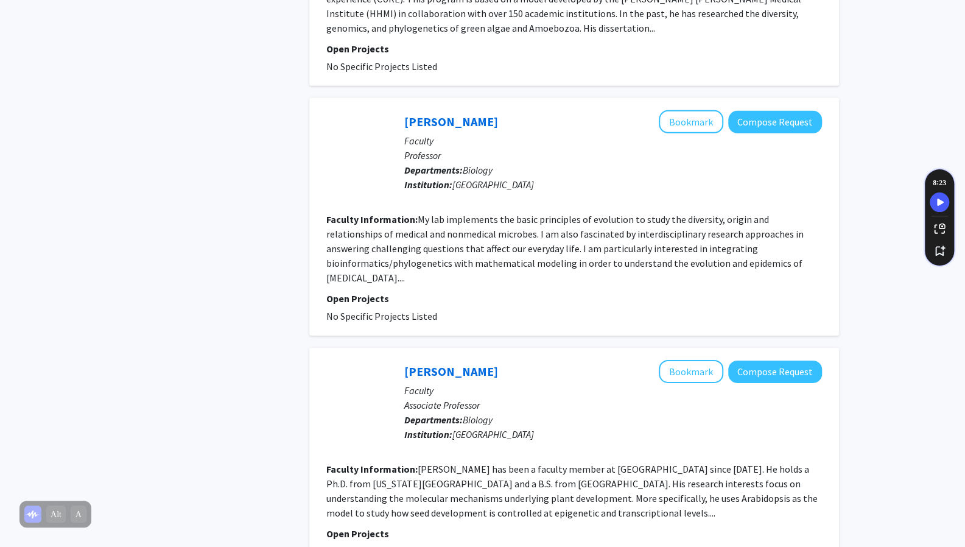
scroll to position [2444, 0]
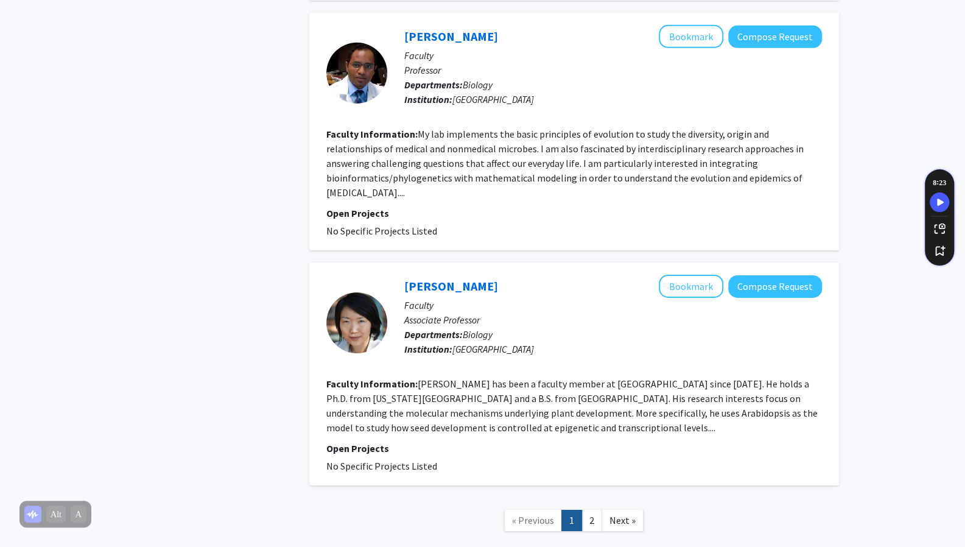
click at [595, 510] on link "2" at bounding box center [592, 520] width 21 height 21
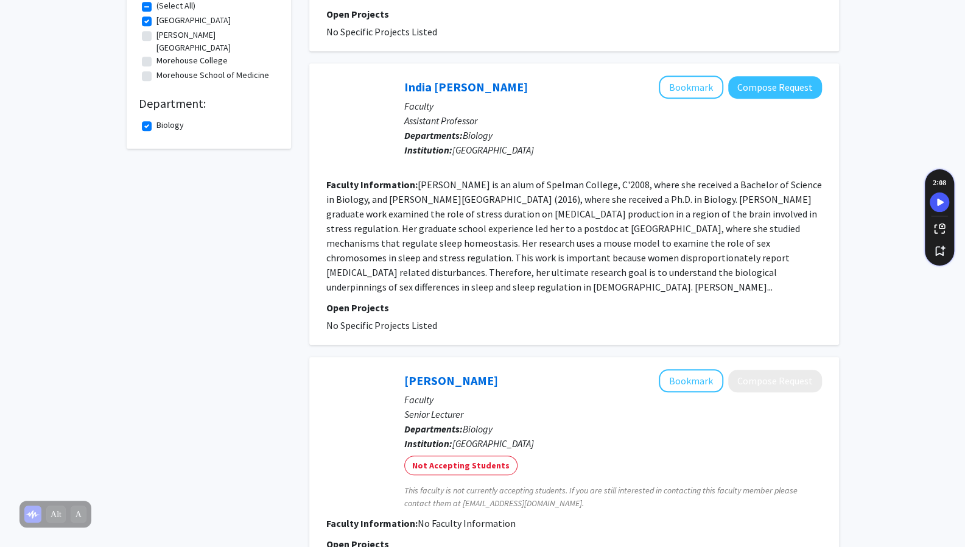
scroll to position [552, 0]
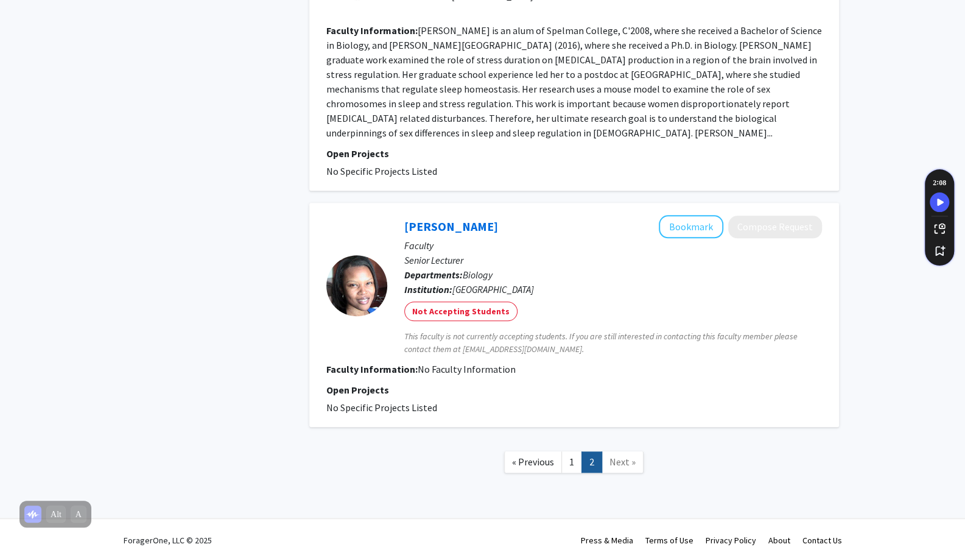
click at [570, 451] on link "1" at bounding box center [572, 461] width 21 height 21
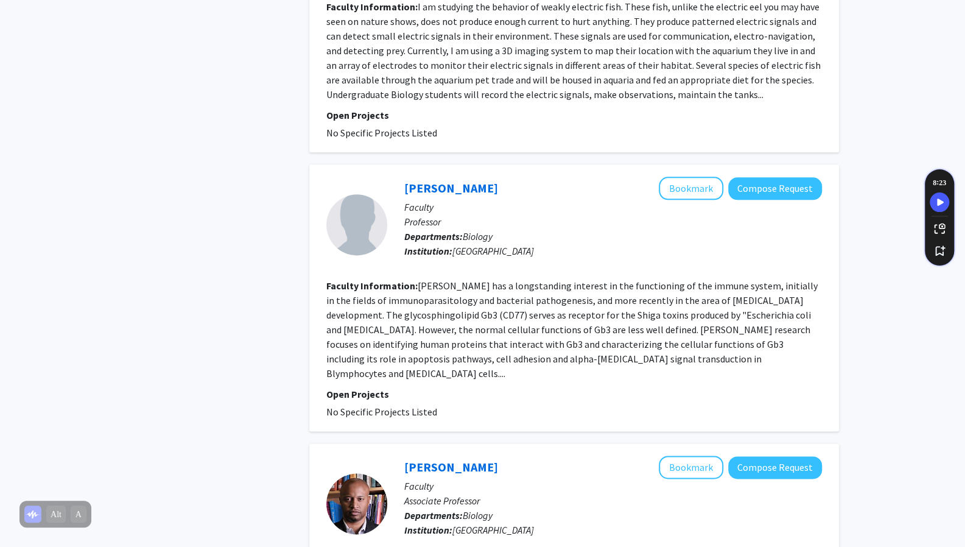
scroll to position [876, 0]
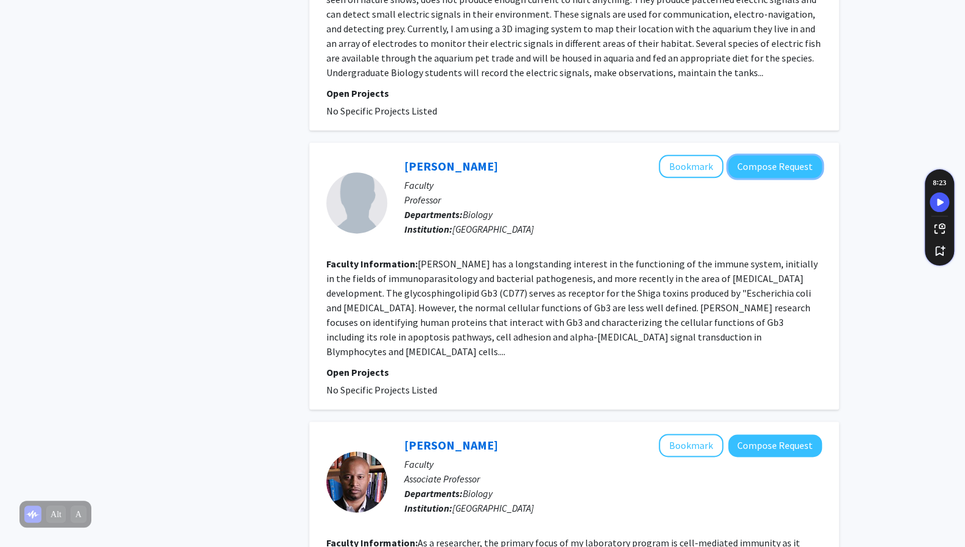
click at [780, 155] on button "Compose Request" at bounding box center [775, 166] width 94 height 23
